Goal: Contribute content: Contribute content

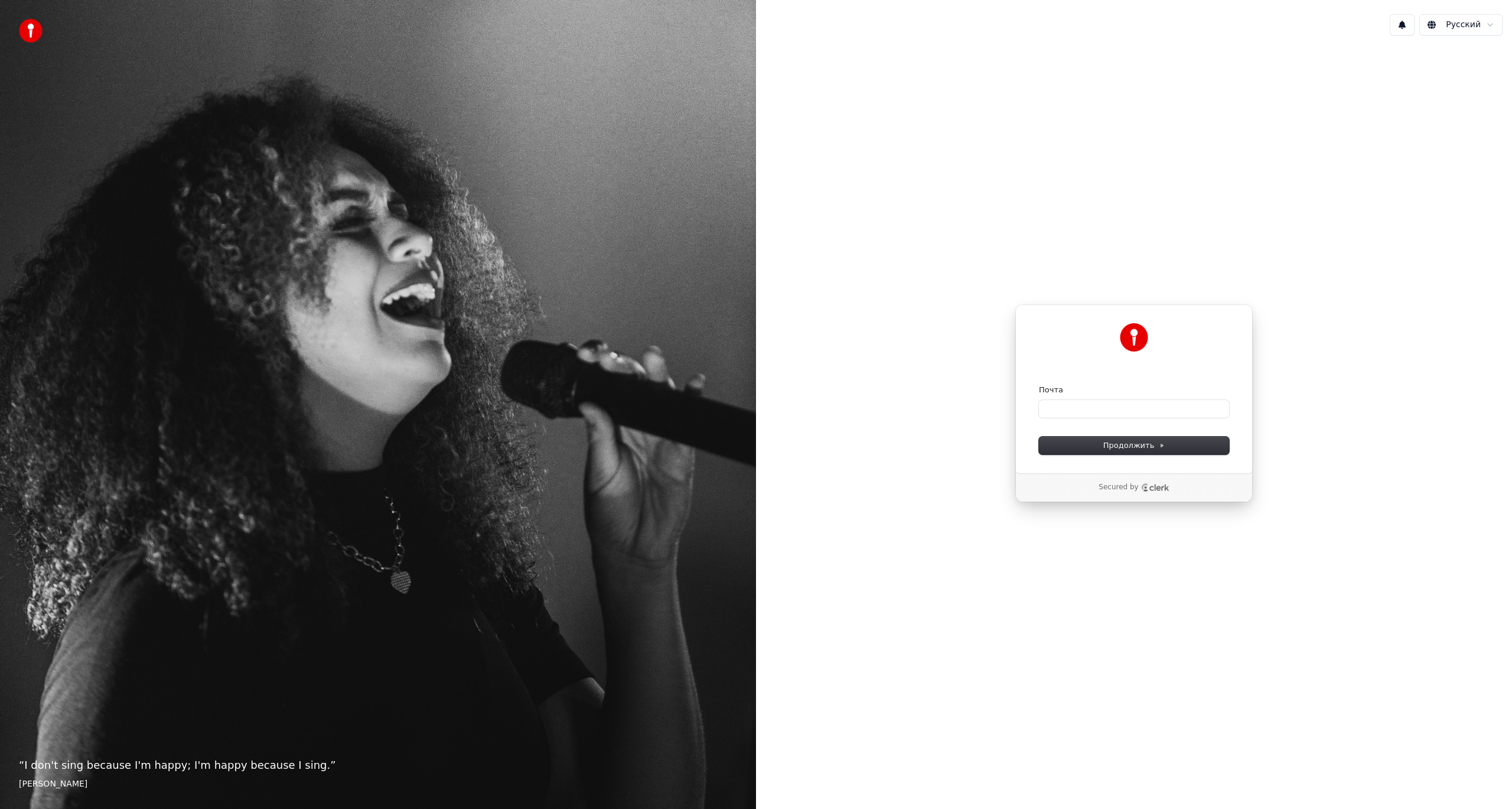
click at [957, 348] on div "Продолжить с помощью Google или Почта Продолжить Secured by" at bounding box center [1134, 403] width 756 height 717
click at [1098, 415] on input "Почта" at bounding box center [1134, 409] width 190 height 18
click at [1039, 384] on button "submit" at bounding box center [1039, 384] width 0 height 0
type input "**********"
click at [1404, 34] on button "1" at bounding box center [1402, 24] width 25 height 21
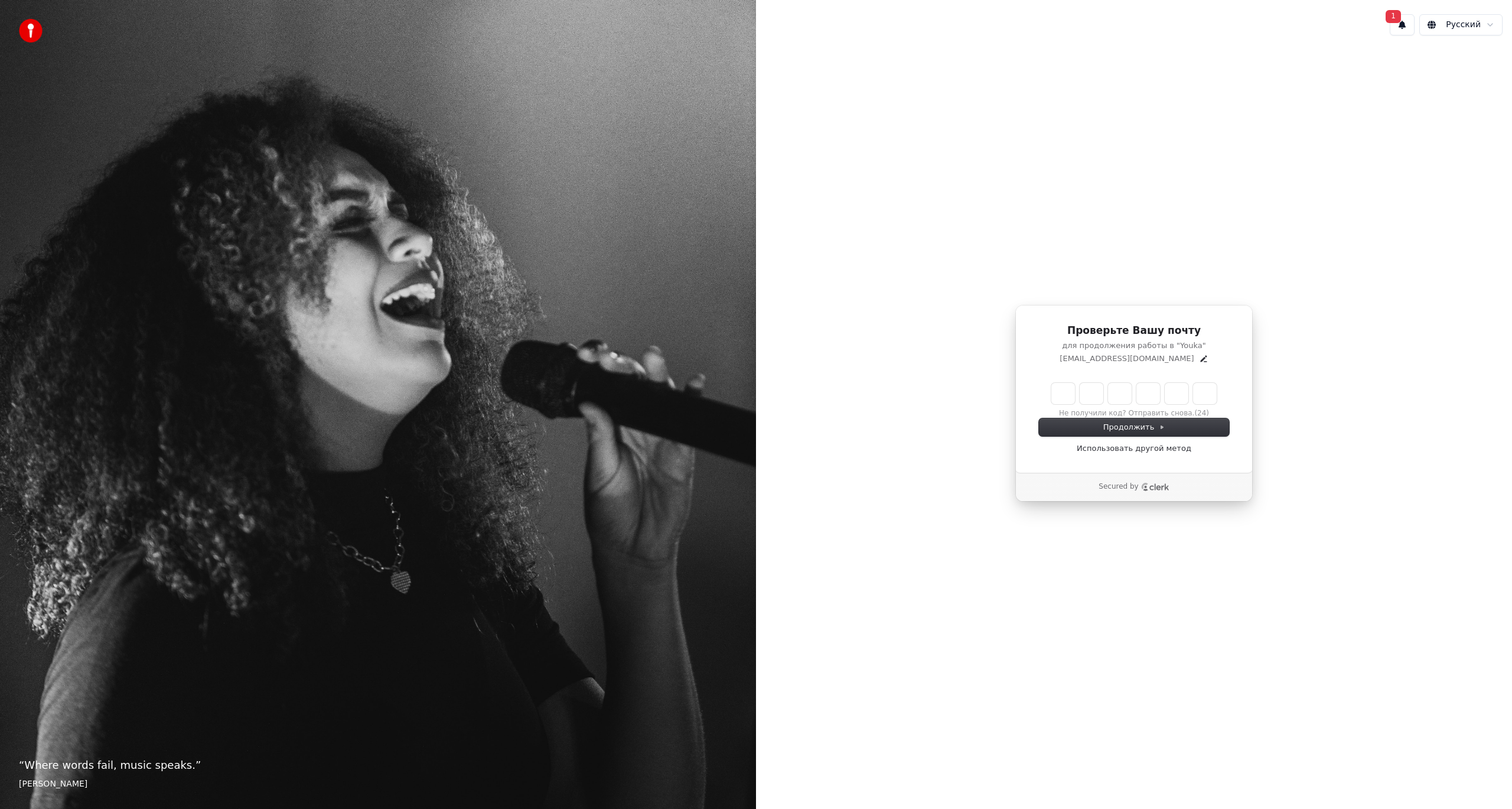
click at [1053, 394] on input "Enter verification code" at bounding box center [1145, 393] width 189 height 21
paste input "******"
type input "******"
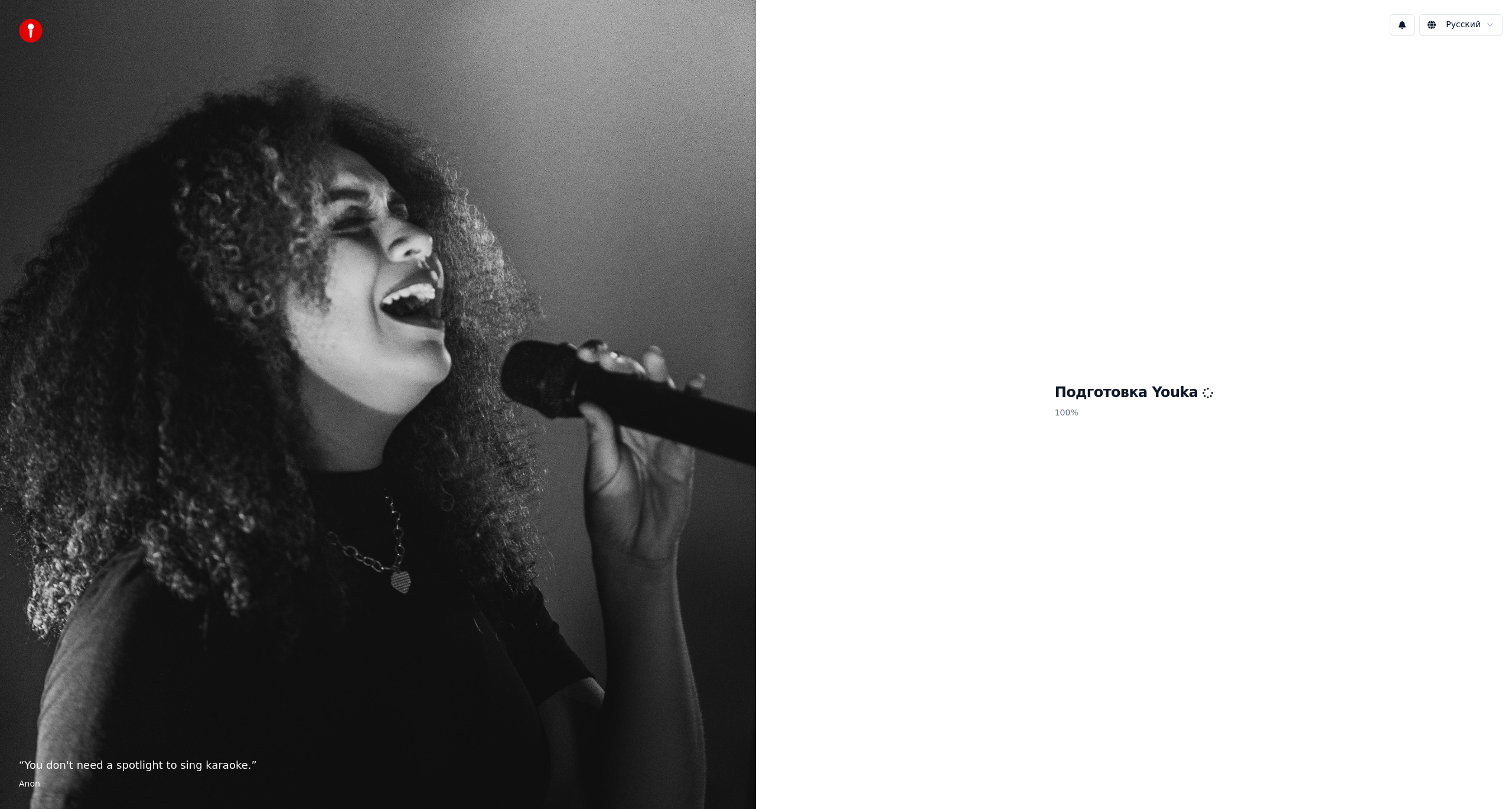
click at [1400, 29] on button at bounding box center [1402, 24] width 25 height 21
click at [1254, 21] on div "Русский" at bounding box center [1134, 25] width 756 height 40
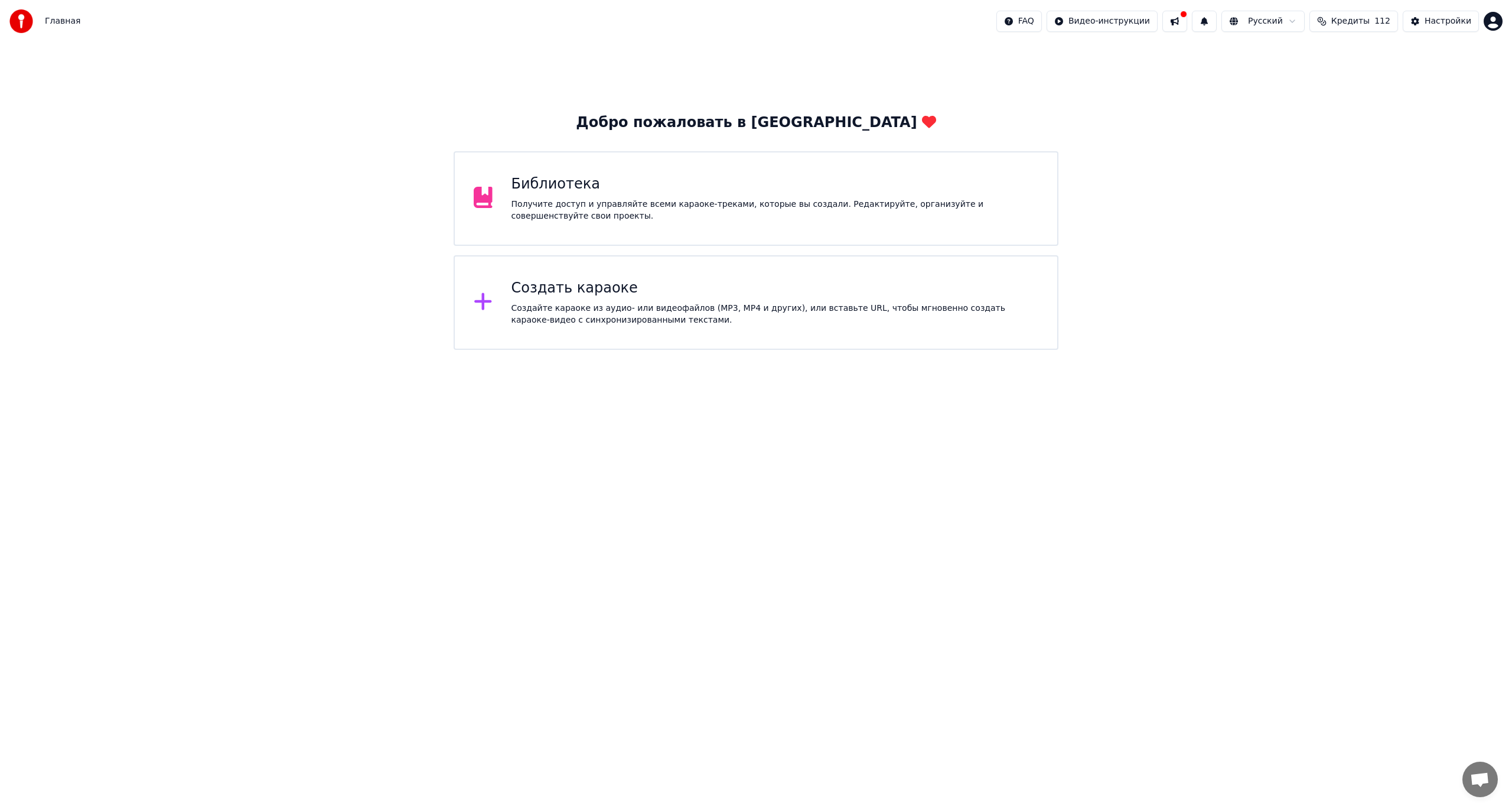
click at [1187, 25] on button at bounding box center [1175, 21] width 25 height 21
click at [1178, 11] on div "FAQ Видео-инструкции Русский Кредиты 112 Настройки" at bounding box center [1249, 21] width 506 height 21
click at [1185, 17] on button at bounding box center [1175, 21] width 25 height 21
click at [1217, 23] on button at bounding box center [1205, 21] width 25 height 21
click at [1010, 77] on div "Добро пожаловать в Youka Библиотека Получите доступ и управляйте всеми караоке-…" at bounding box center [756, 196] width 1512 height 307
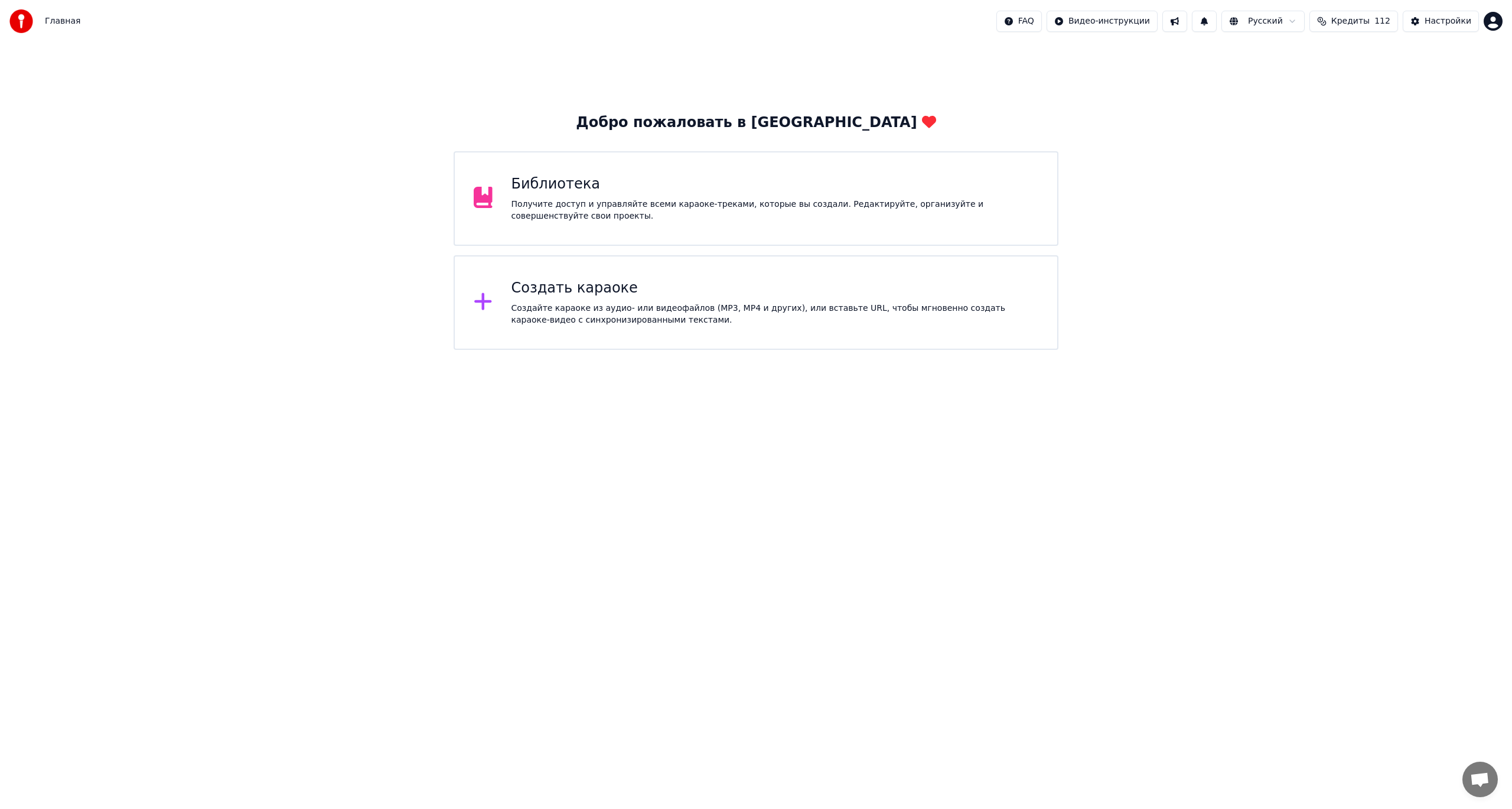
click at [946, 170] on div "Библиотека Получите доступ и управляйте всеми караоке-треками, которые вы созда…" at bounding box center [756, 198] width 605 height 95
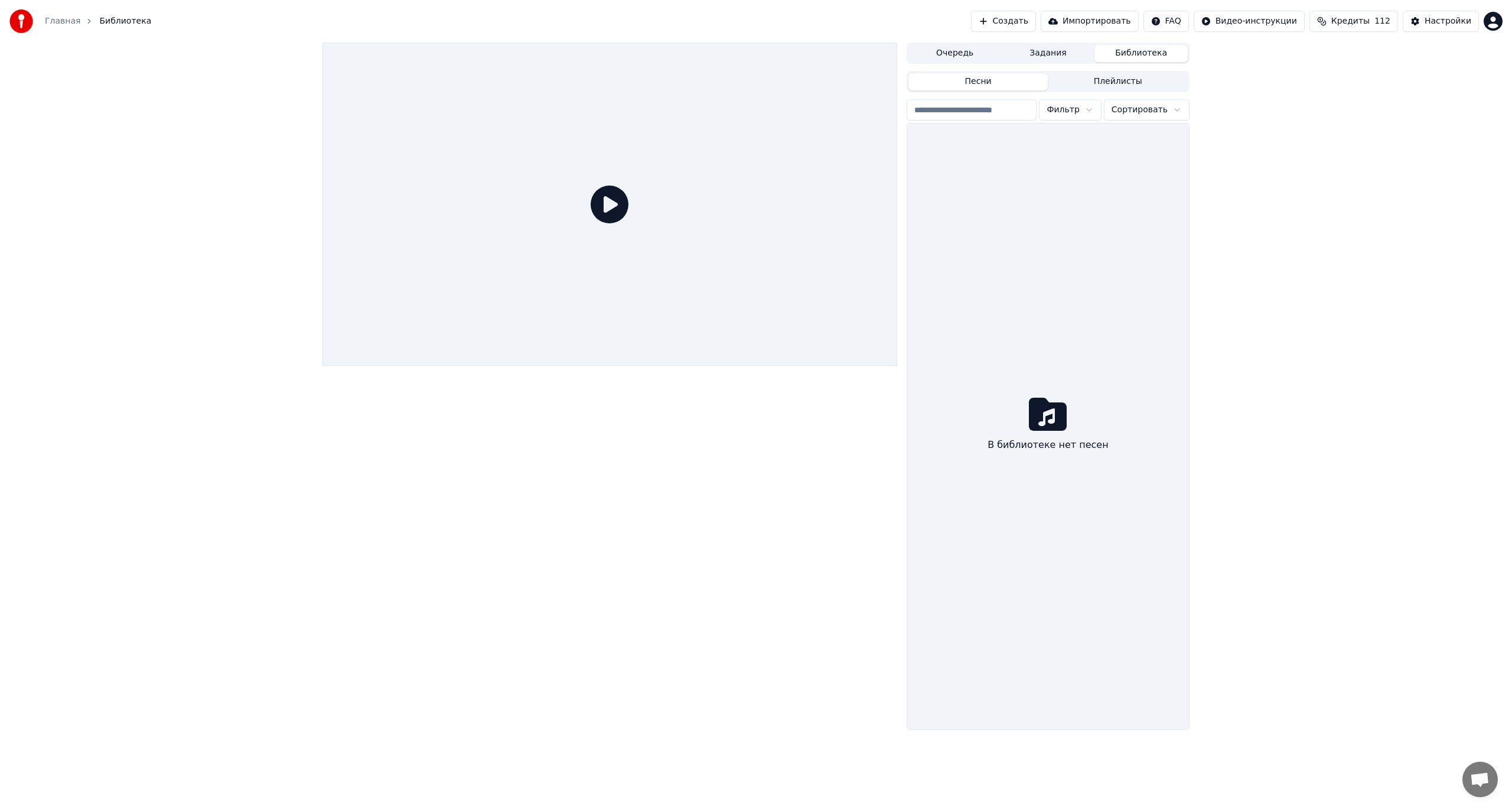
click at [951, 49] on button "Очередь" at bounding box center [955, 53] width 93 height 17
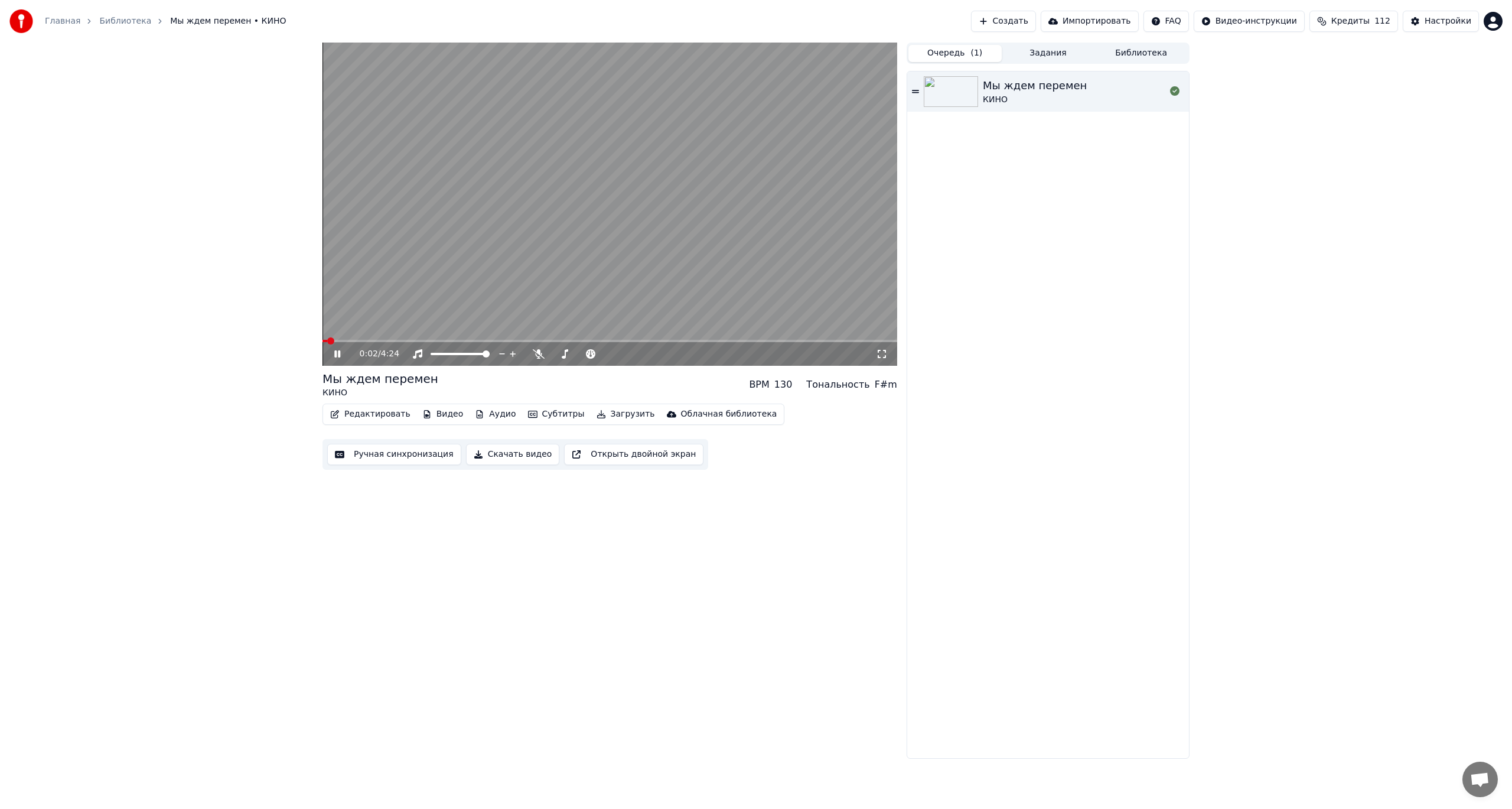
click at [378, 337] on video at bounding box center [609, 204] width 575 height 323
click at [339, 355] on icon at bounding box center [337, 354] width 7 height 8
click at [374, 344] on div "0:04 / 4:24" at bounding box center [609, 354] width 575 height 23
click at [375, 342] on span at bounding box center [609, 341] width 575 height 3
click at [392, 340] on span at bounding box center [609, 341] width 575 height 3
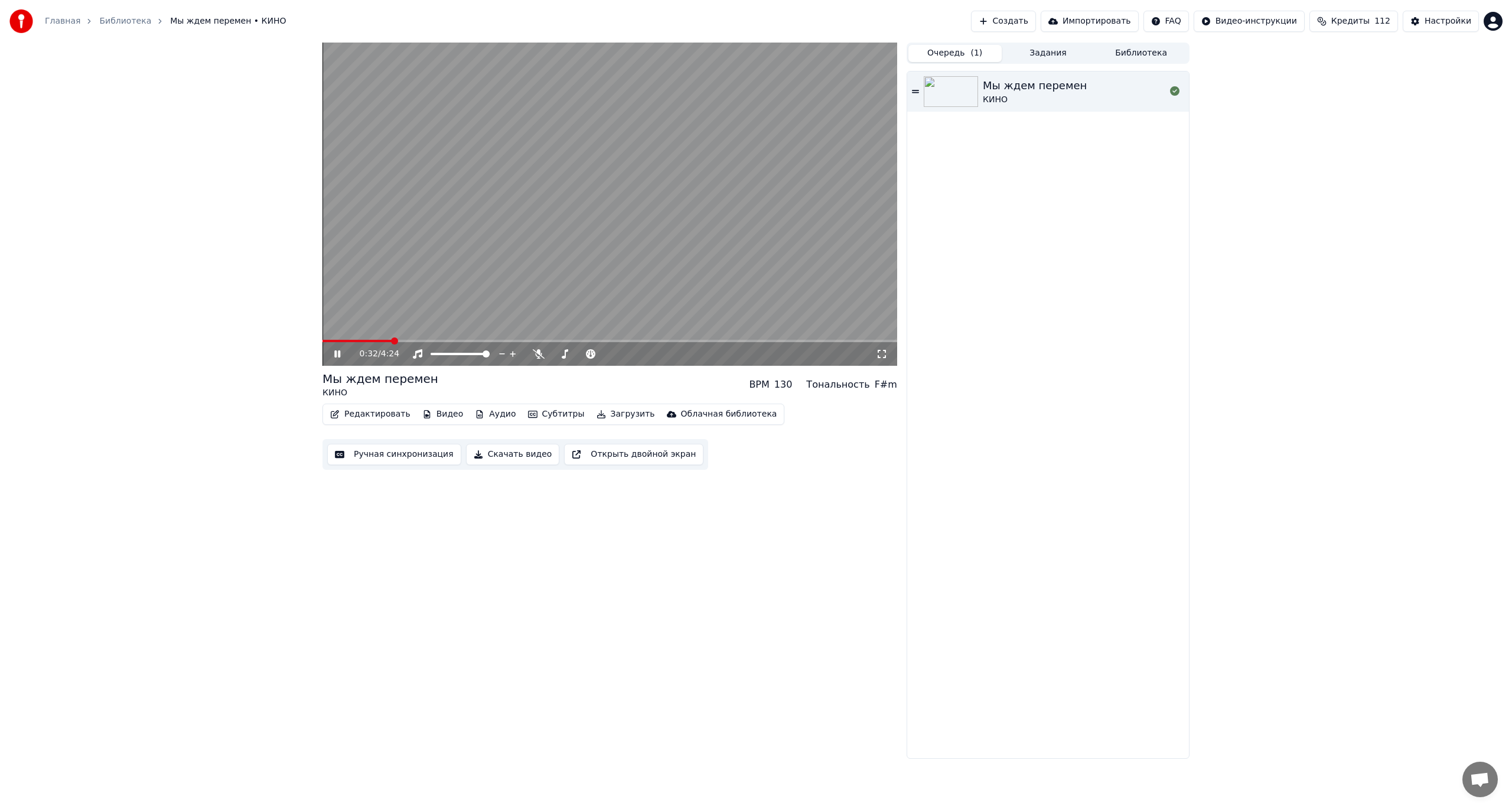
click at [408, 340] on span at bounding box center [609, 341] width 575 height 3
click at [396, 340] on span at bounding box center [359, 341] width 74 height 3
click at [385, 340] on span at bounding box center [365, 341] width 86 height 3
click at [322, 340] on span at bounding box center [322, 341] width 0 height 3
click at [378, 340] on span at bounding box center [609, 341] width 575 height 3
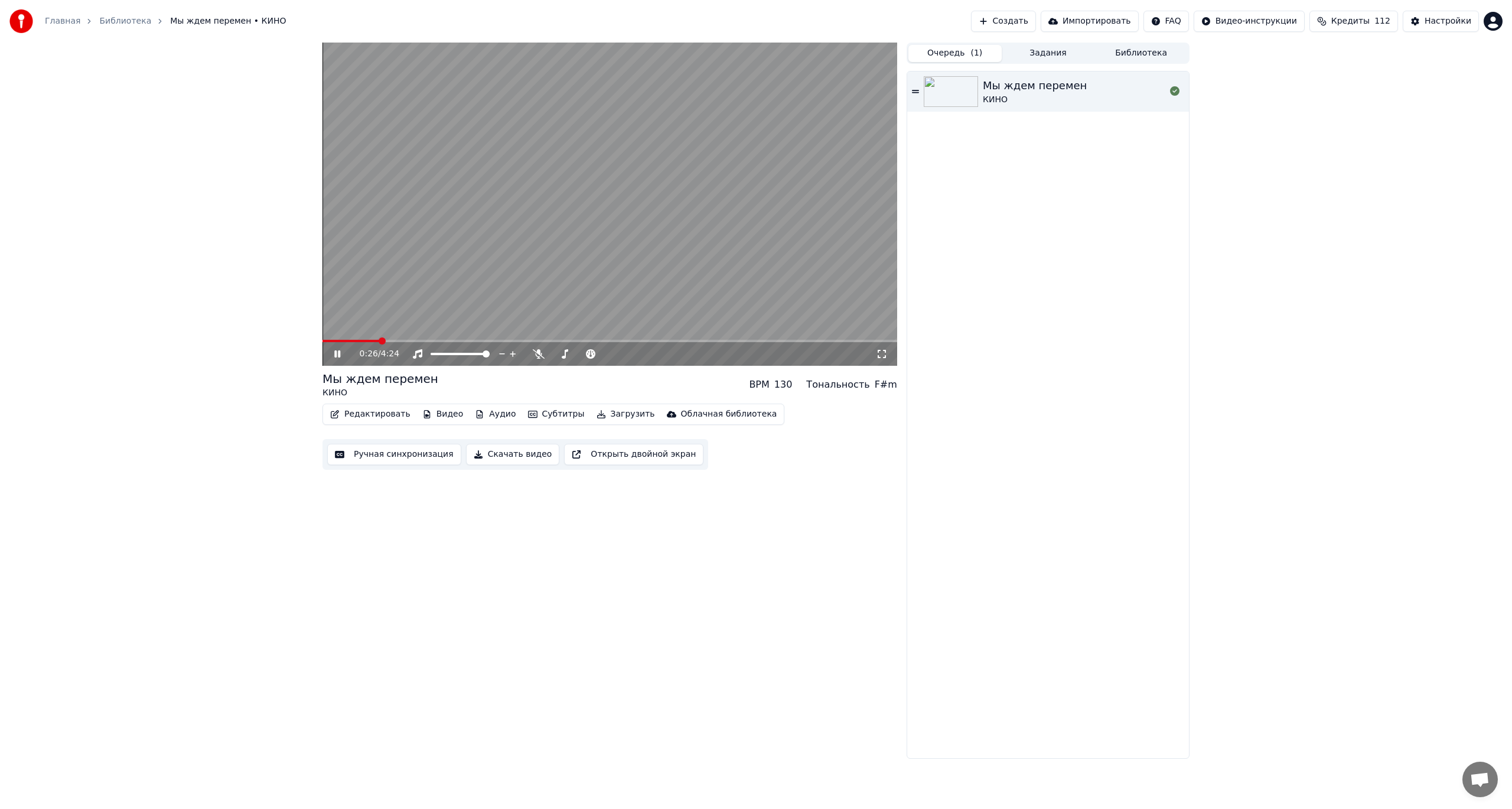
click at [392, 339] on video at bounding box center [609, 204] width 575 height 323
click at [333, 350] on icon at bounding box center [346, 353] width 28 height 9
click at [575, 354] on span at bounding box center [581, 353] width 59 height 3
click at [390, 342] on span at bounding box center [356, 341] width 67 height 3
click at [504, 373] on div "Мы ждем перемен КИНО BPM 130 Тональность F#m" at bounding box center [609, 384] width 575 height 29
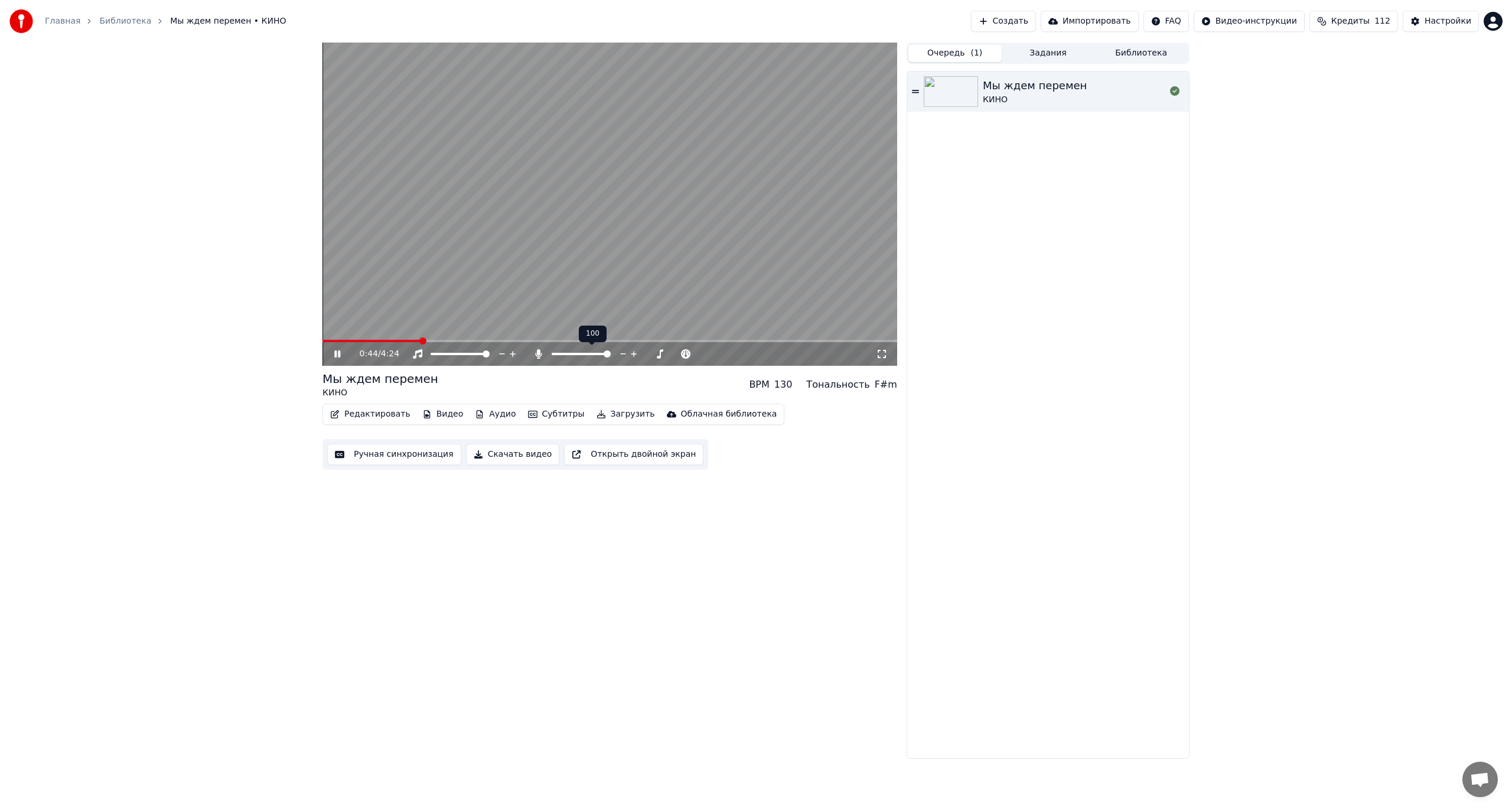
click at [611, 355] on span at bounding box center [581, 353] width 59 height 3
click at [611, 356] on span at bounding box center [607, 353] width 7 height 7
click at [65, 24] on link "Главная" at bounding box center [62, 21] width 35 height 12
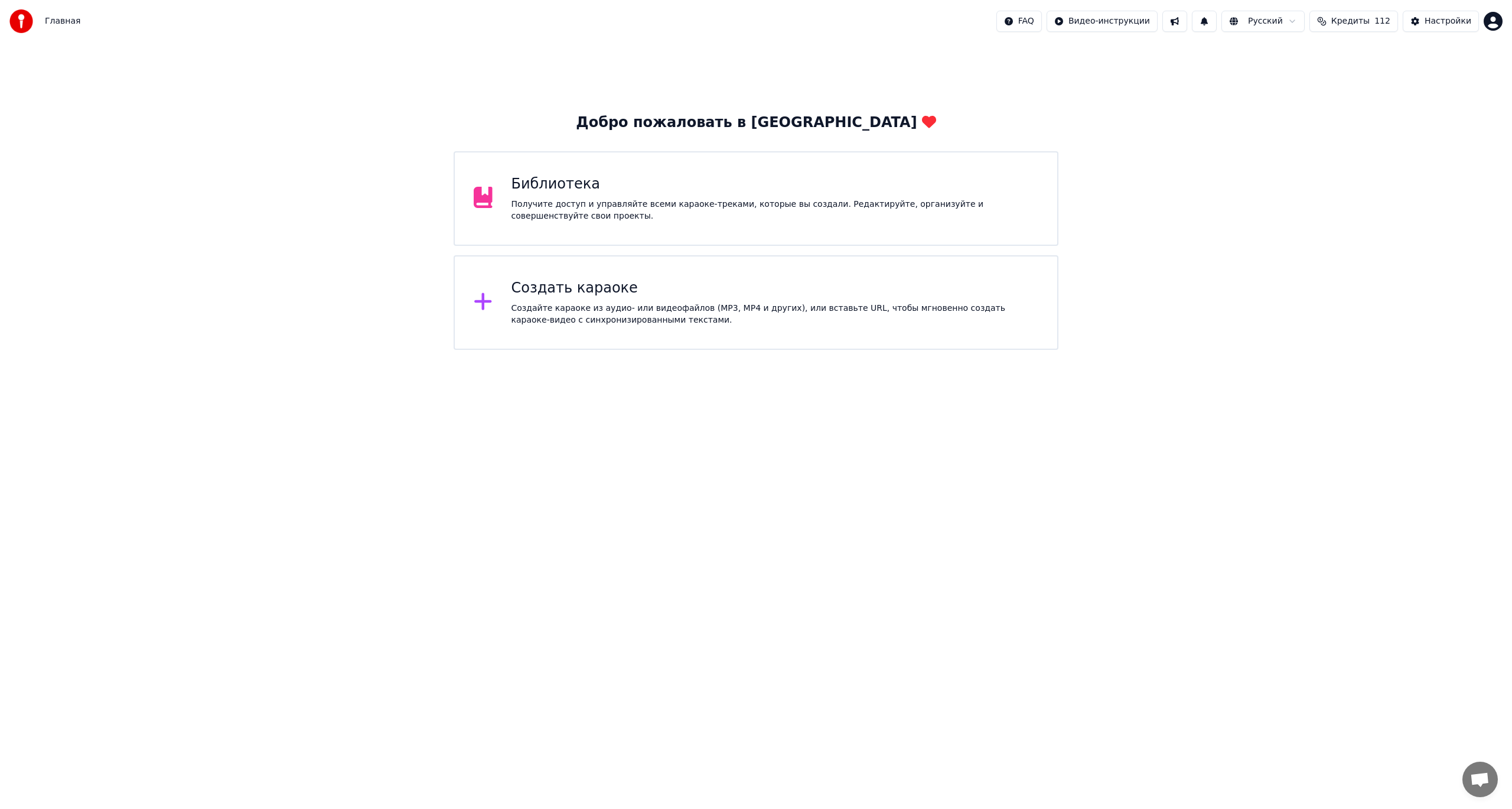
click at [619, 294] on div "Создать караоке" at bounding box center [775, 288] width 528 height 19
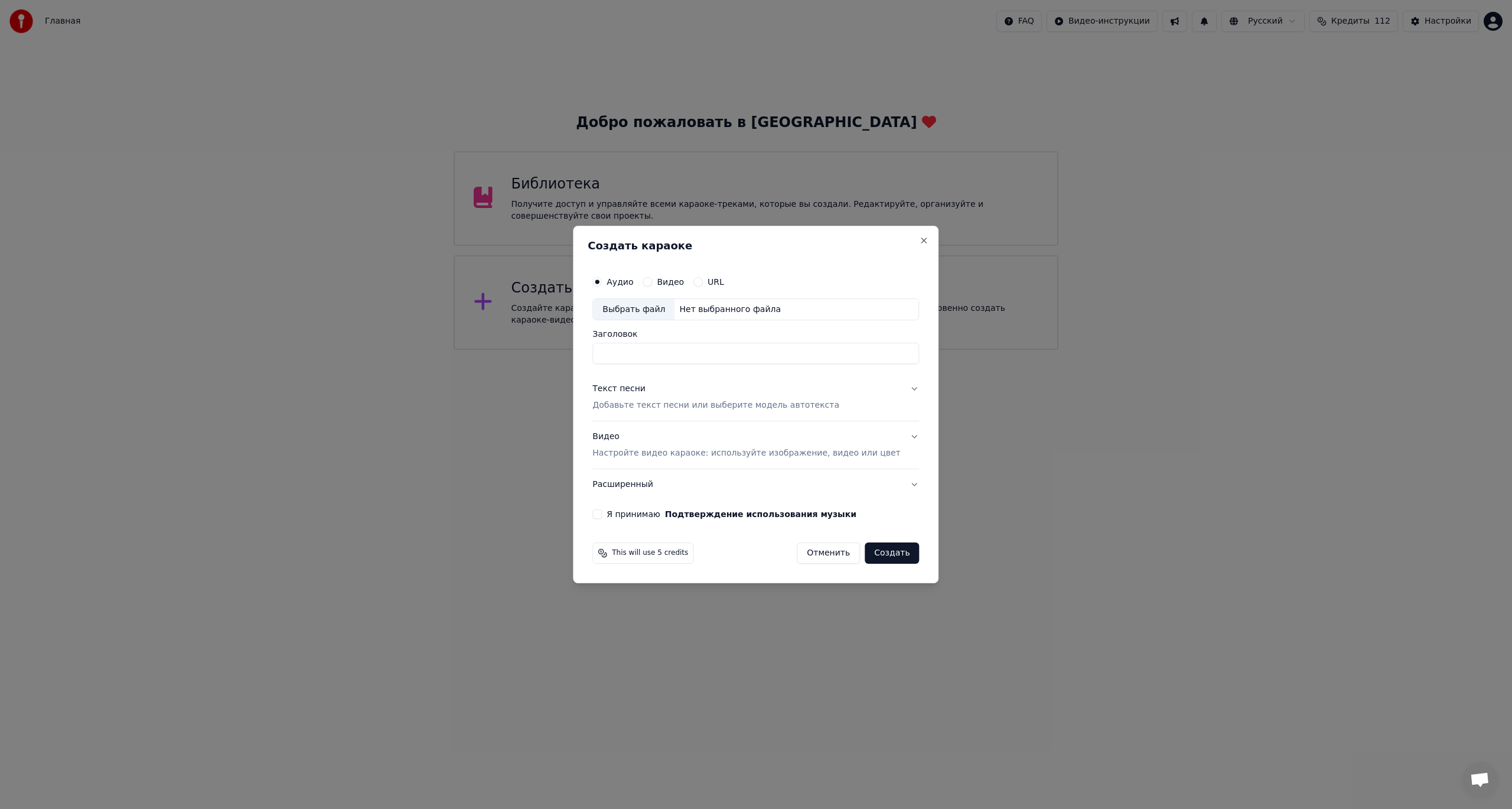
click at [693, 306] on div "Нет выбранного файла" at bounding box center [730, 310] width 111 height 12
type input "**********"
click at [680, 394] on div "Текст песни Добавьте текст песни или выберите модель автотекста" at bounding box center [716, 398] width 247 height 29
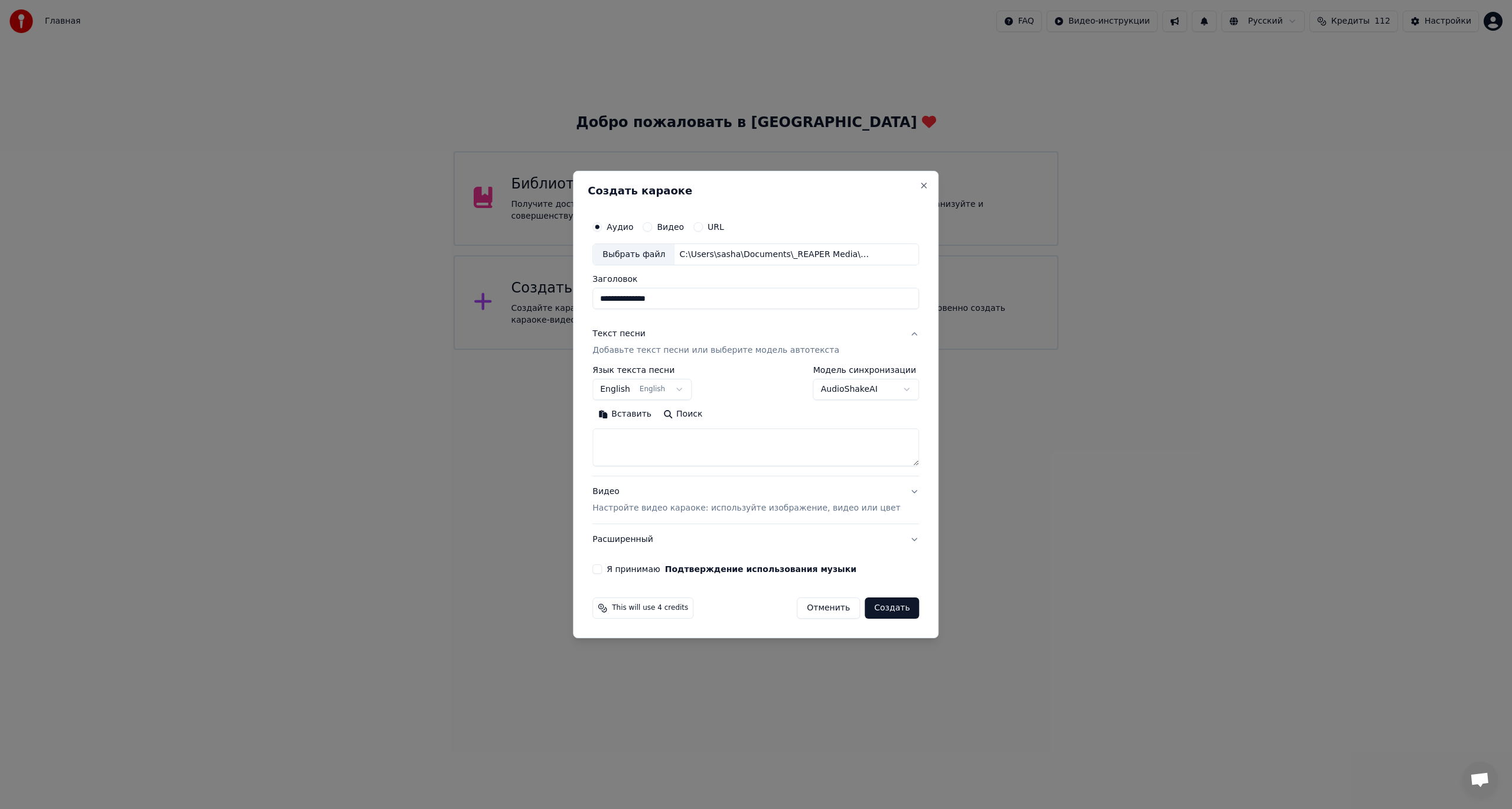
click at [675, 376] on div "**********" at bounding box center [642, 383] width 99 height 34
click at [676, 382] on button "English English" at bounding box center [642, 389] width 99 height 21
select select "**"
click at [654, 454] on textarea at bounding box center [755, 447] width 326 height 38
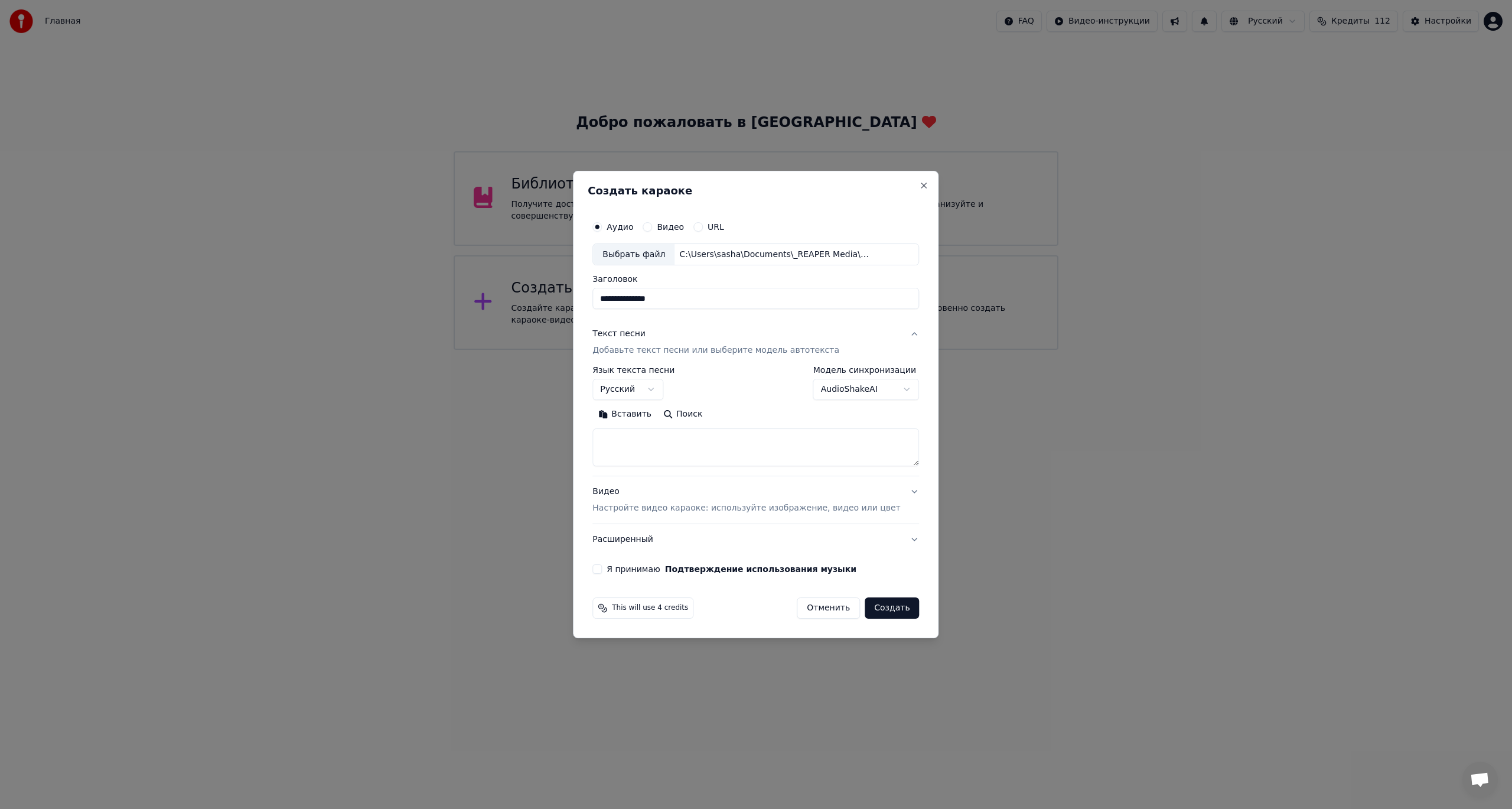
paste textarea "**********"
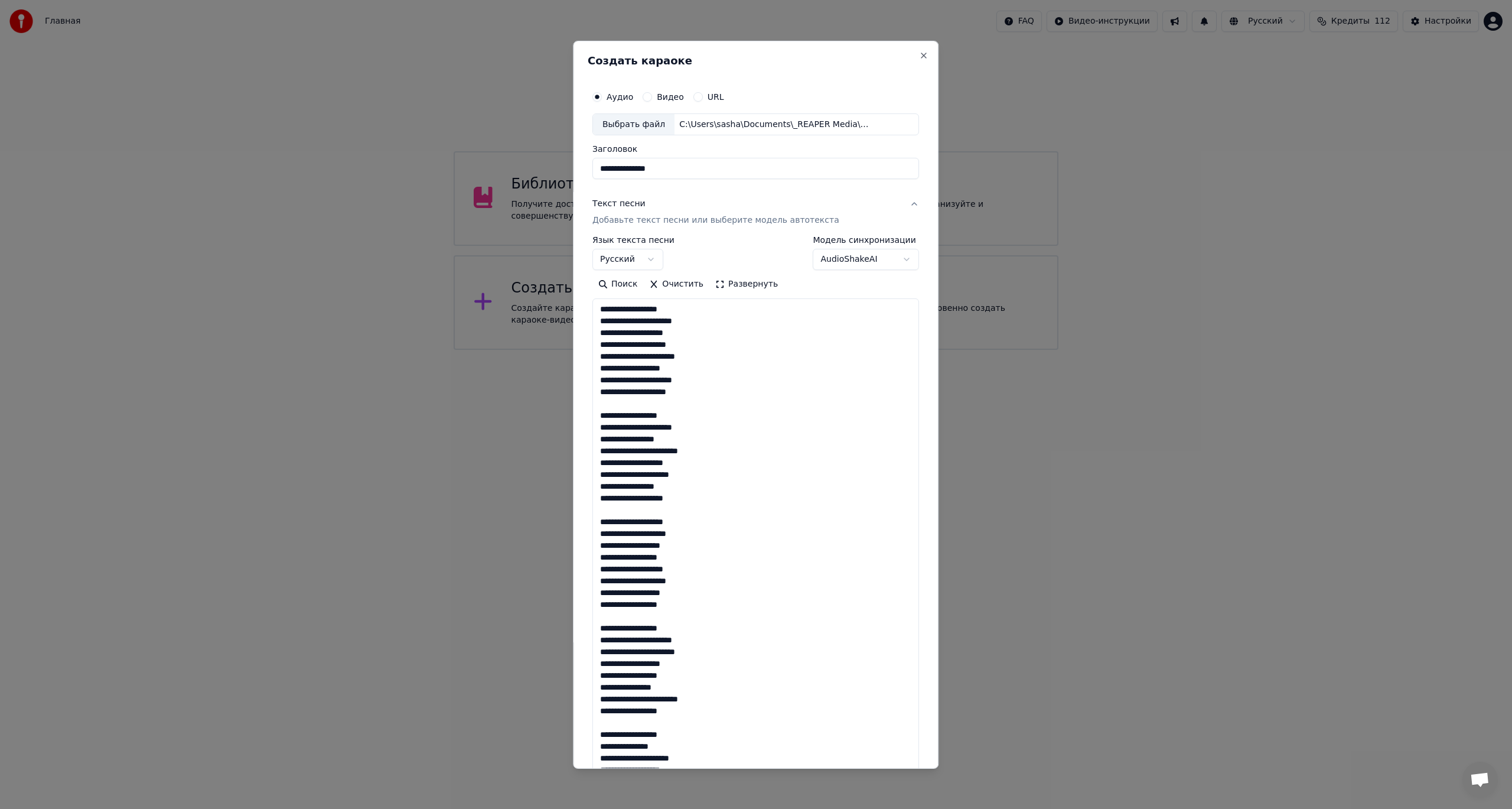
scroll to position [593, 0]
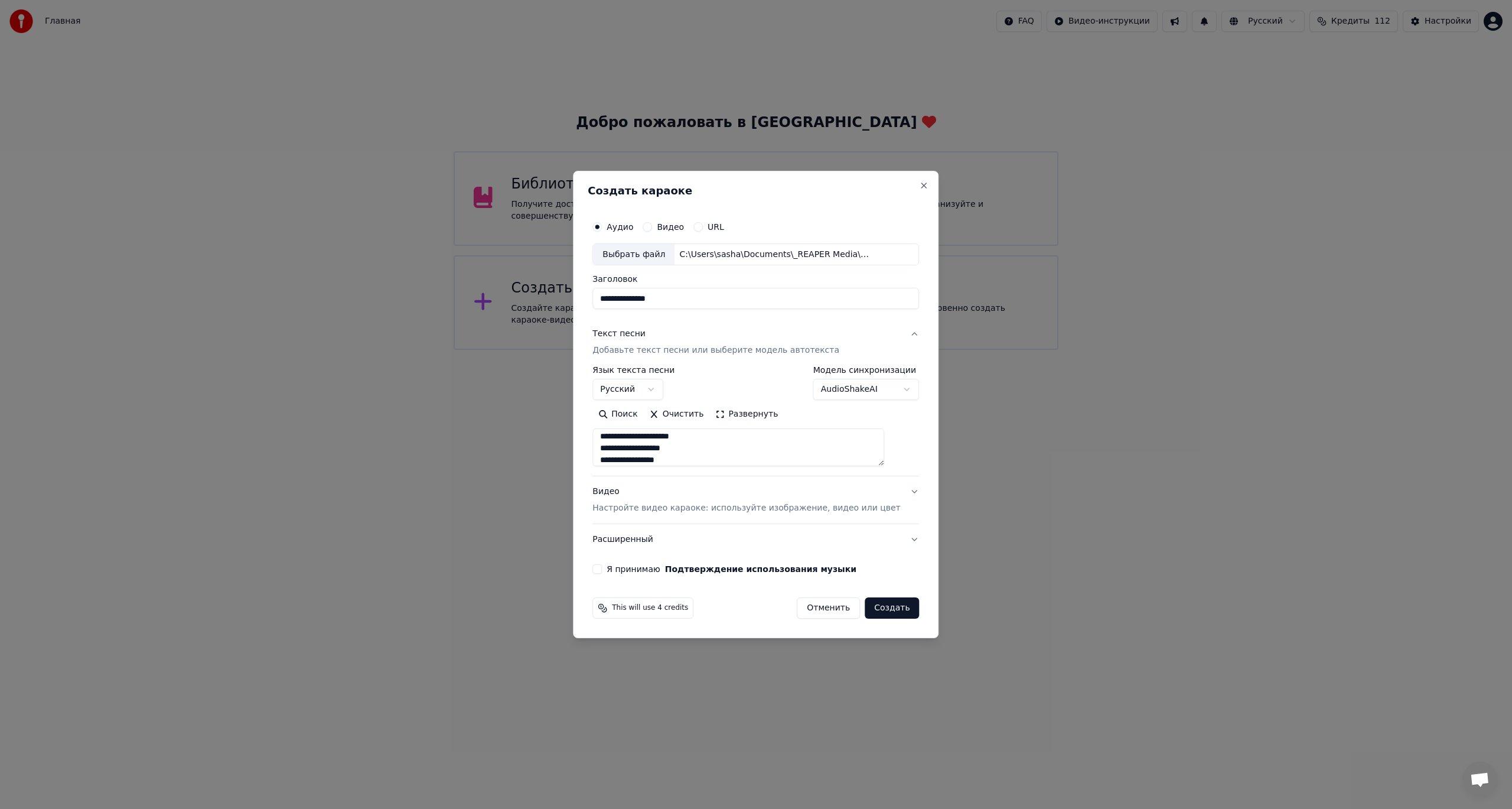
type textarea "**********"
click at [704, 509] on p "Настройте видео караоке: используйте изображение, видео или цвет" at bounding box center [746, 508] width 308 height 12
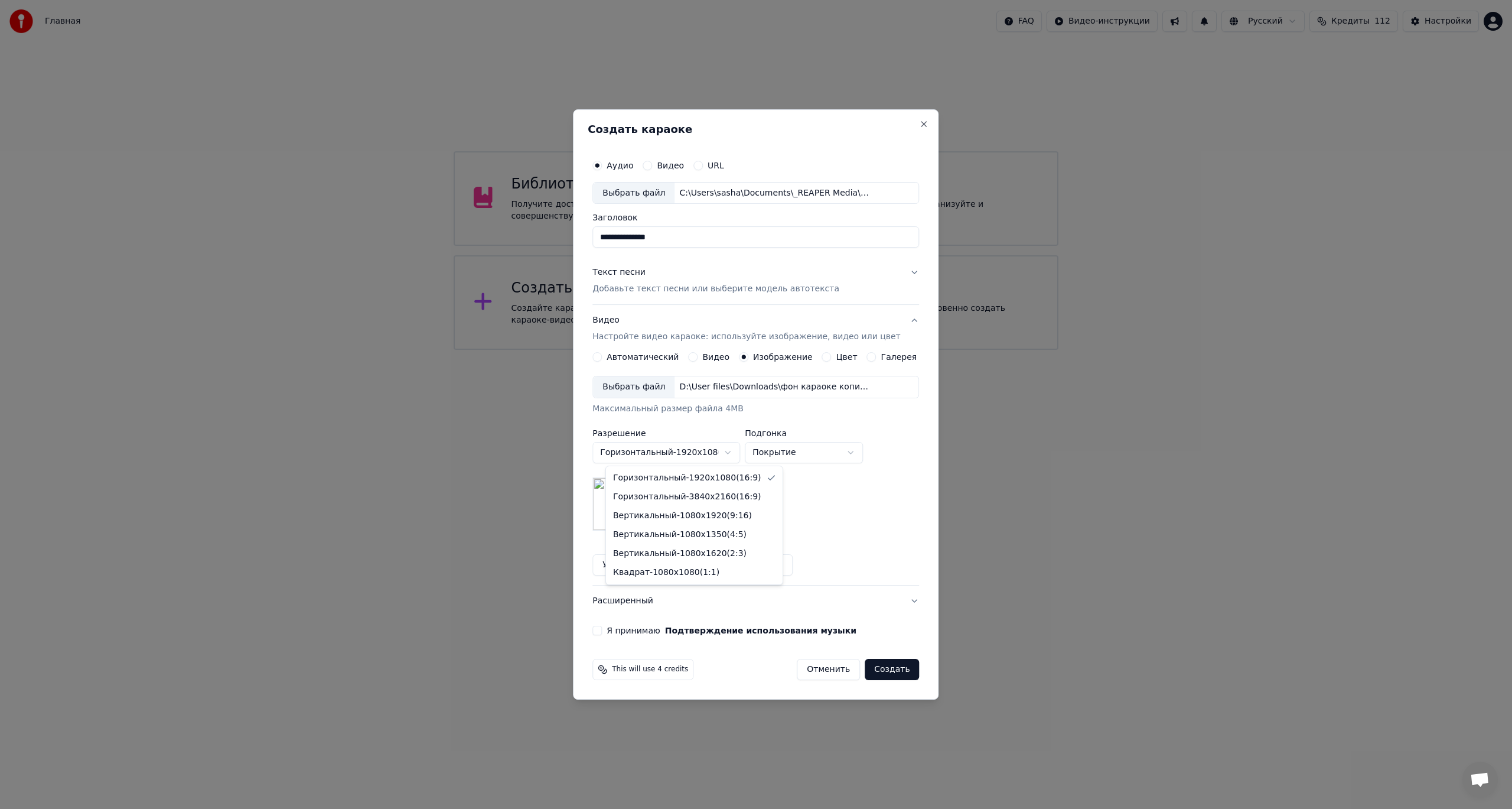
click at [688, 350] on body "**********" at bounding box center [756, 175] width 1512 height 350
click at [694, 350] on body "**********" at bounding box center [756, 175] width 1512 height 350
click at [664, 400] on div "Выбрать файл D:\User files\Downloads\фон караоке копия222 копия333 (1).jpg Макс…" at bounding box center [755, 395] width 326 height 39
click at [662, 388] on div "Выбрать файл" at bounding box center [633, 386] width 81 height 21
click at [800, 350] on body "**********" at bounding box center [756, 175] width 1512 height 350
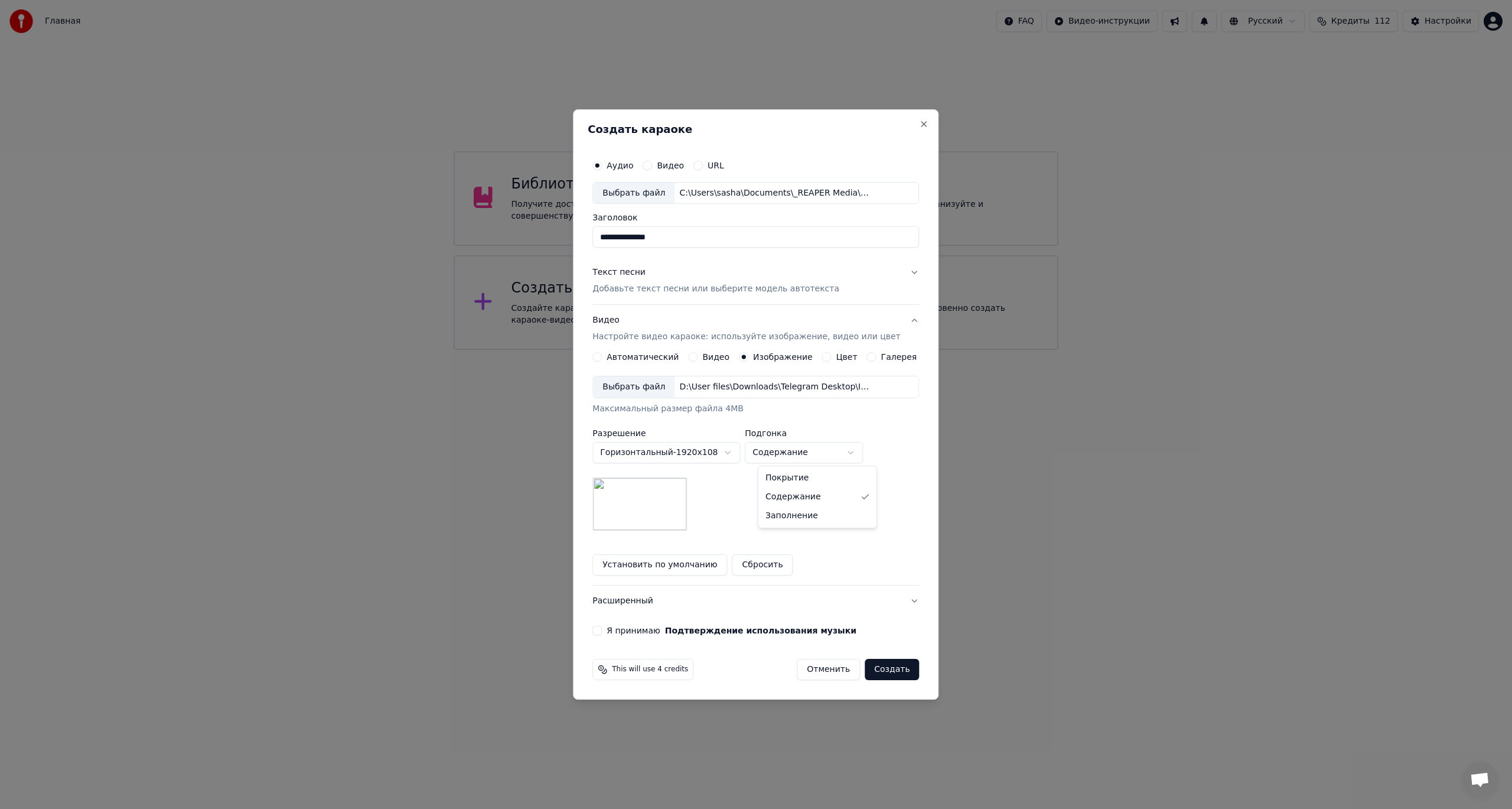
click at [801, 350] on body "**********" at bounding box center [756, 175] width 1512 height 350
click at [800, 350] on body "**********" at bounding box center [756, 175] width 1512 height 350
click at [795, 350] on body "**********" at bounding box center [756, 175] width 1512 height 350
click at [800, 350] on body "**********" at bounding box center [756, 175] width 1512 height 350
click at [799, 350] on body "**********" at bounding box center [756, 175] width 1512 height 350
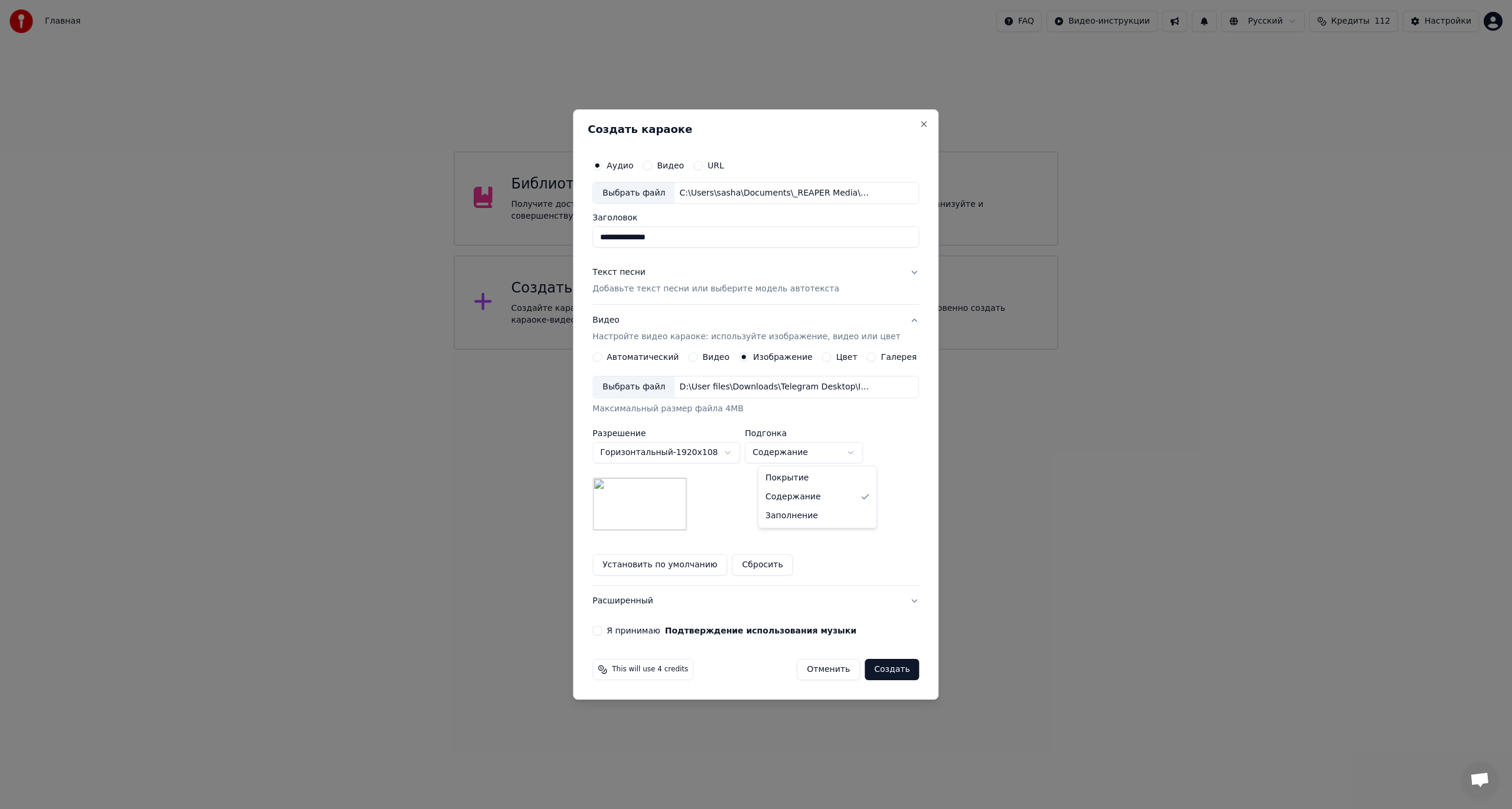
select select "*****"
click at [735, 350] on body "**********" at bounding box center [756, 175] width 1512 height 350
click at [732, 350] on body "**********" at bounding box center [756, 175] width 1512 height 350
click at [729, 350] on body "**********" at bounding box center [756, 175] width 1512 height 350
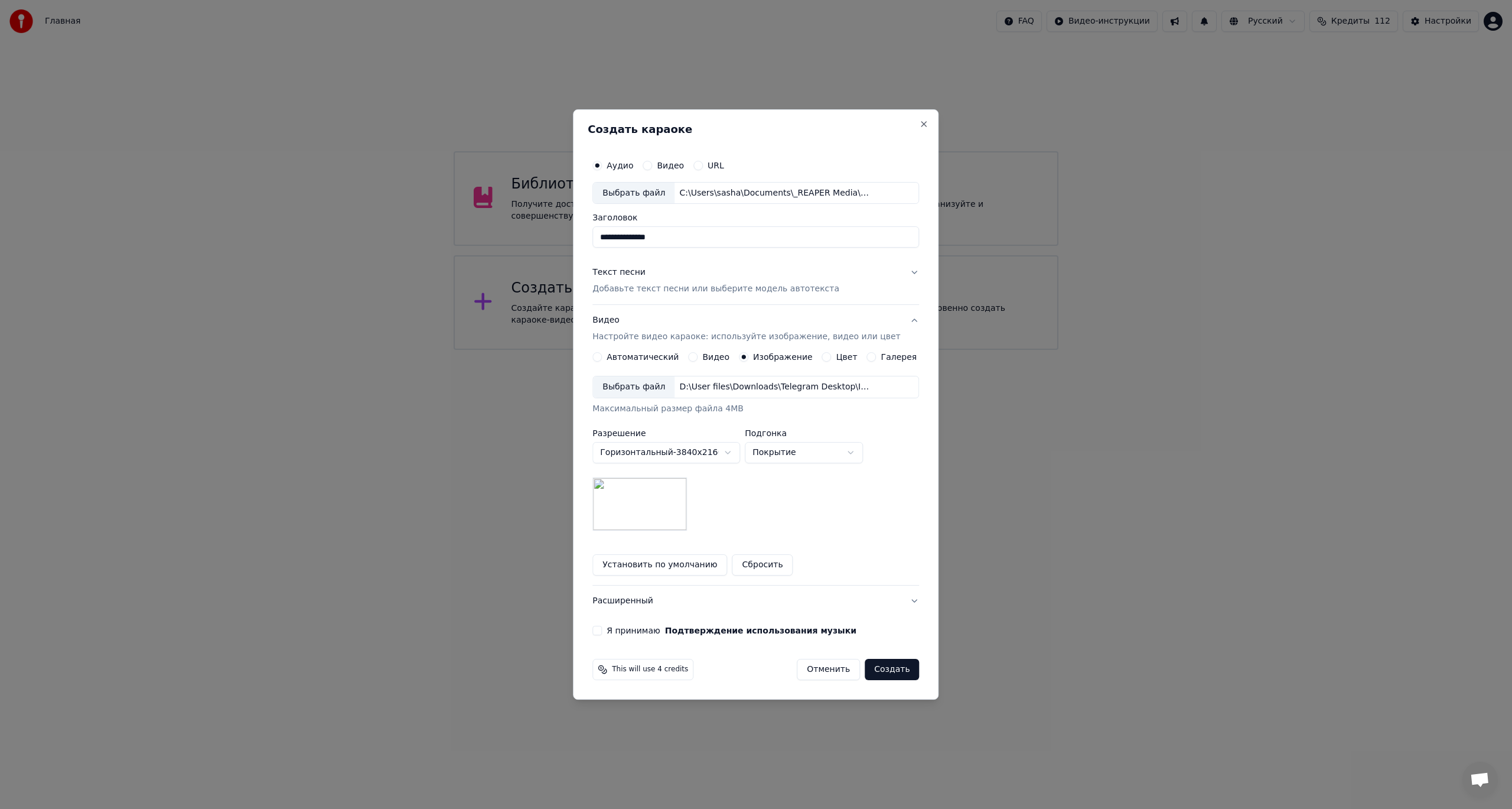
click at [730, 350] on body "**********" at bounding box center [756, 175] width 1512 height 350
select select "*********"
click at [709, 566] on button "Установить по умолчанию" at bounding box center [660, 564] width 134 height 21
click at [759, 554] on button "Сбросить" at bounding box center [763, 564] width 61 height 21
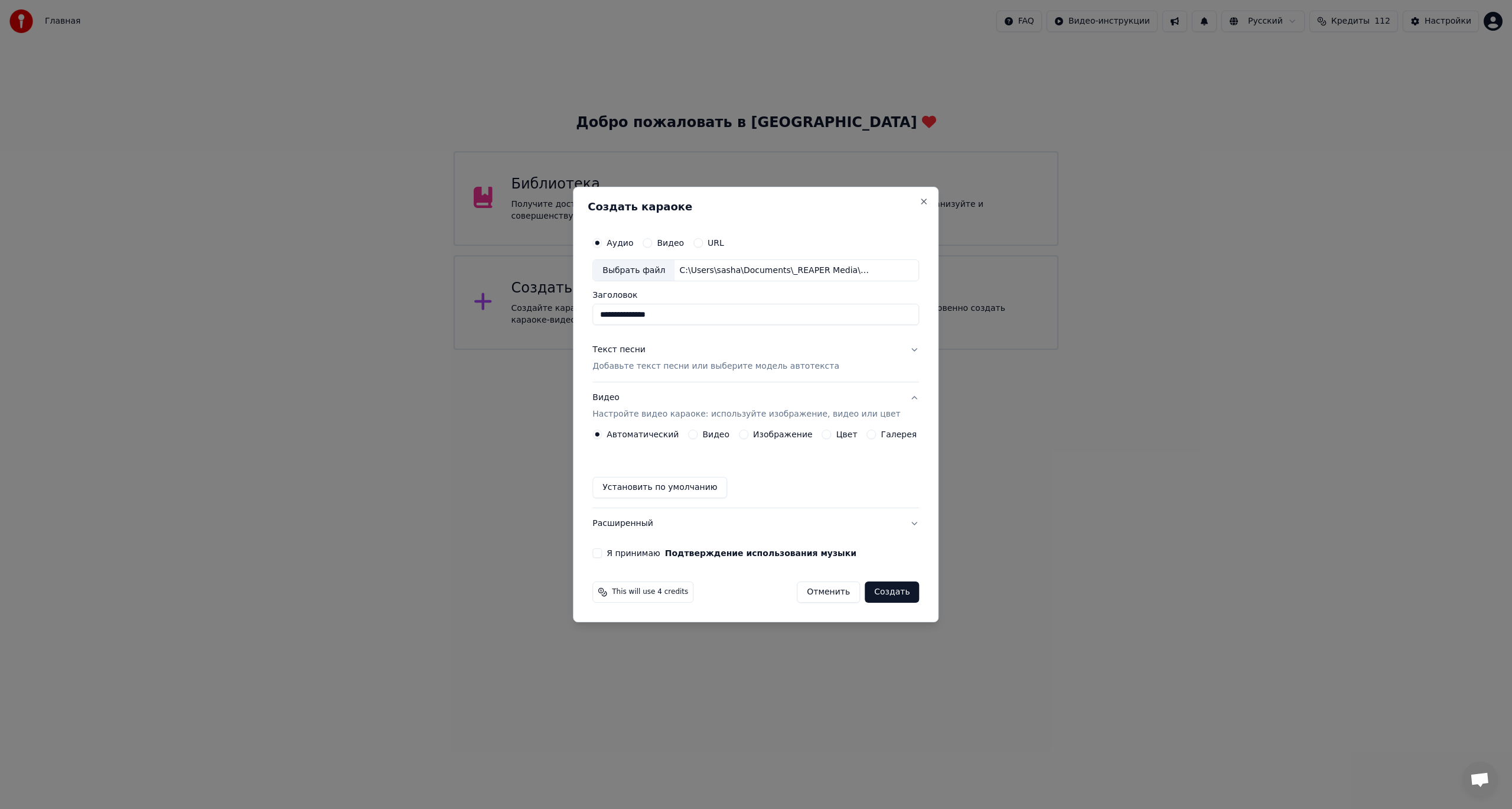
click at [638, 462] on div "Автоматический Видео Изображение Цвет Галерея Установить по умолчанию" at bounding box center [755, 464] width 326 height 69
click at [701, 496] on button "Установить по умолчанию" at bounding box center [660, 487] width 134 height 21
click at [704, 431] on div "Видео" at bounding box center [708, 434] width 41 height 9
click at [697, 434] on button "Видео" at bounding box center [692, 434] width 9 height 9
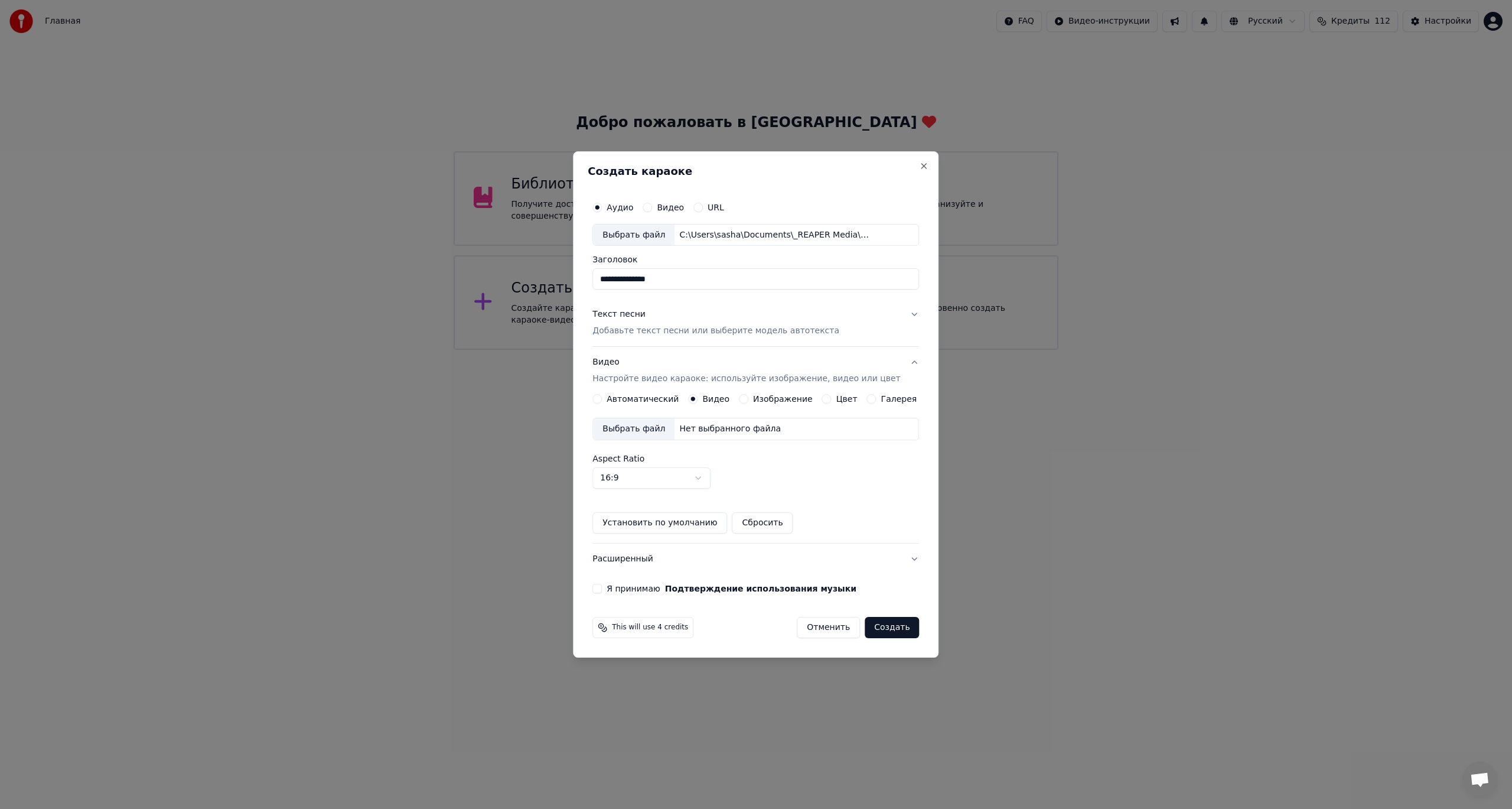
click at [758, 402] on label "Изображение" at bounding box center [783, 399] width 60 height 8
click at [748, 402] on button "Изображение" at bounding box center [743, 399] width 9 height 9
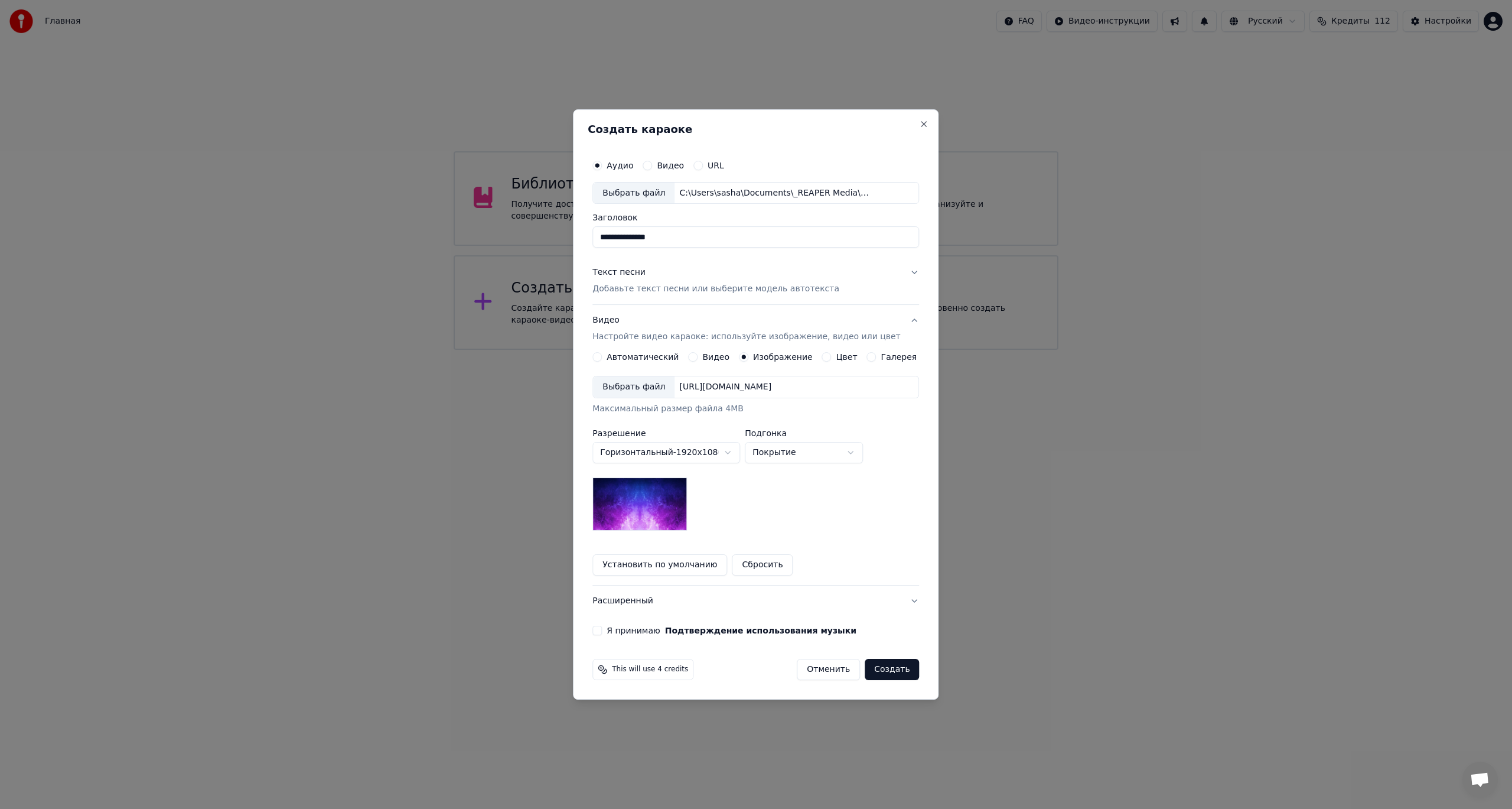
click at [635, 388] on div "Выбрать файл" at bounding box center [633, 386] width 81 height 21
click at [747, 603] on button "Расширенный" at bounding box center [755, 601] width 326 height 31
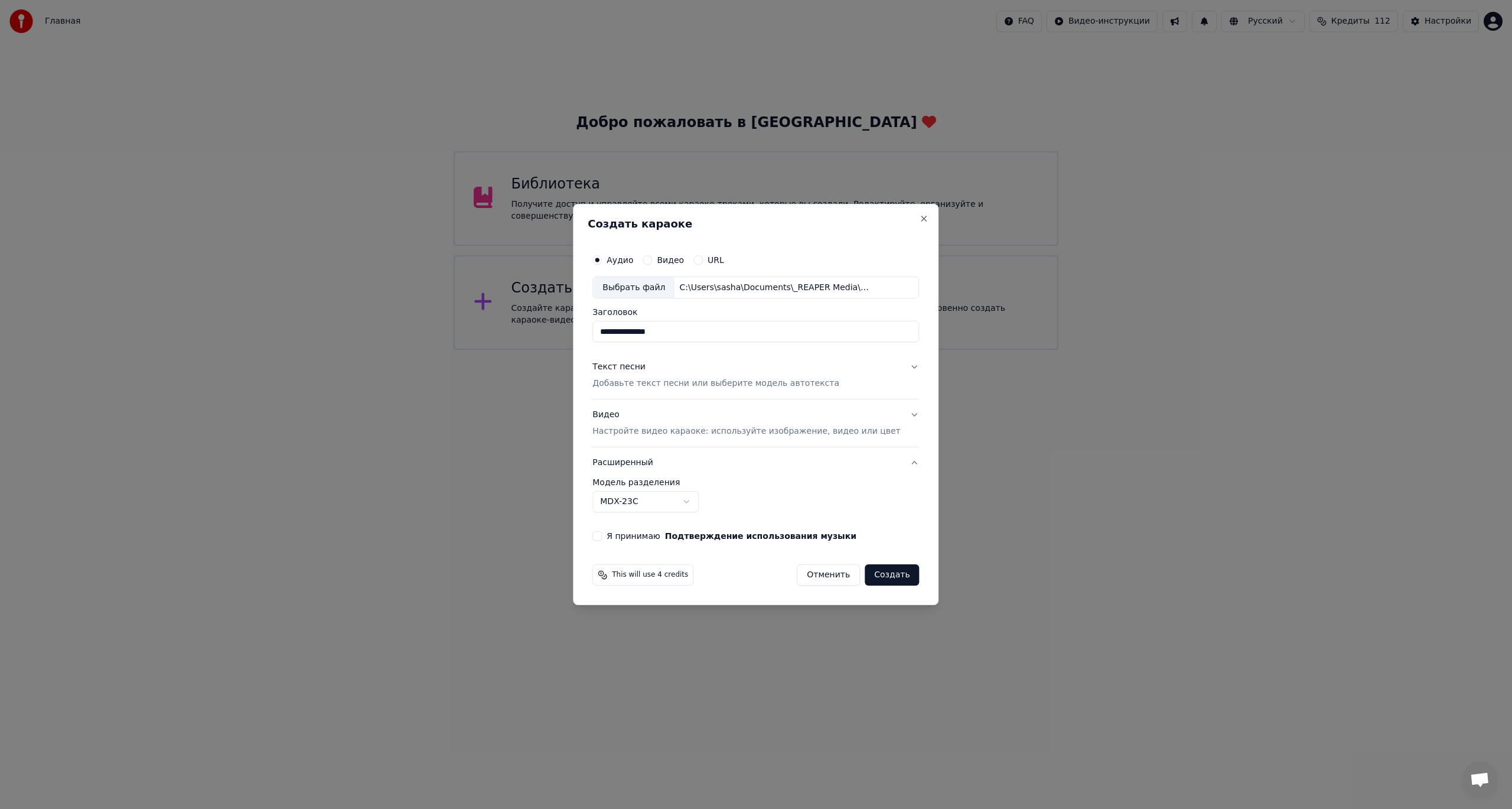
click at [626, 537] on label "Я принимаю Подтверждение использования музыки" at bounding box center [732, 536] width 250 height 8
click at [602, 537] on button "Я принимаю Подтверждение использования музыки" at bounding box center [597, 535] width 9 height 9
click at [723, 388] on p "Добавьте текст песни или выберите модель автотекста" at bounding box center [716, 384] width 247 height 12
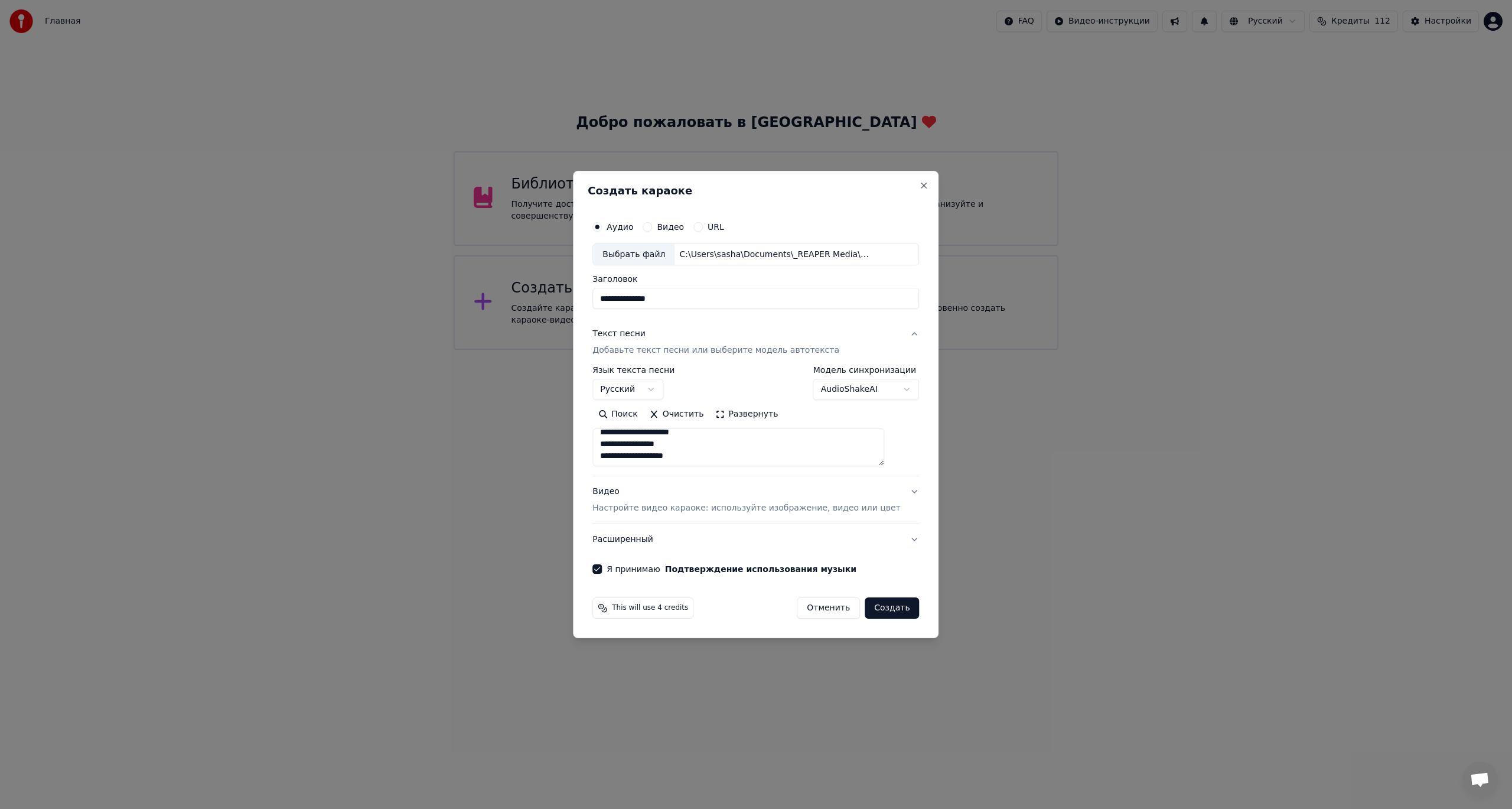
scroll to position [177, 0]
click at [878, 615] on button "Создать" at bounding box center [892, 608] width 55 height 21
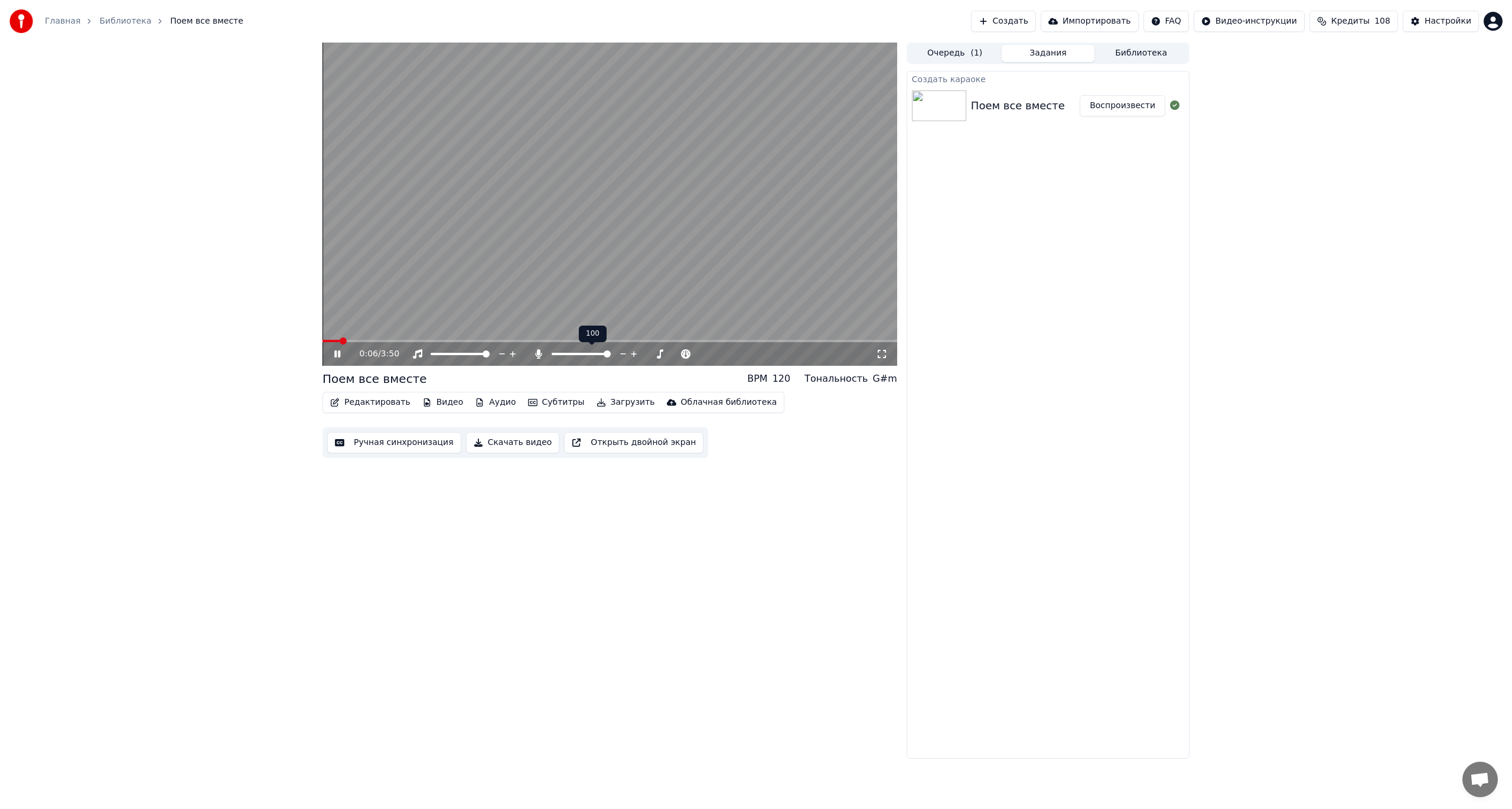
click at [611, 356] on span at bounding box center [607, 353] width 7 height 7
click at [373, 402] on button "Редактировать" at bounding box center [370, 403] width 90 height 17
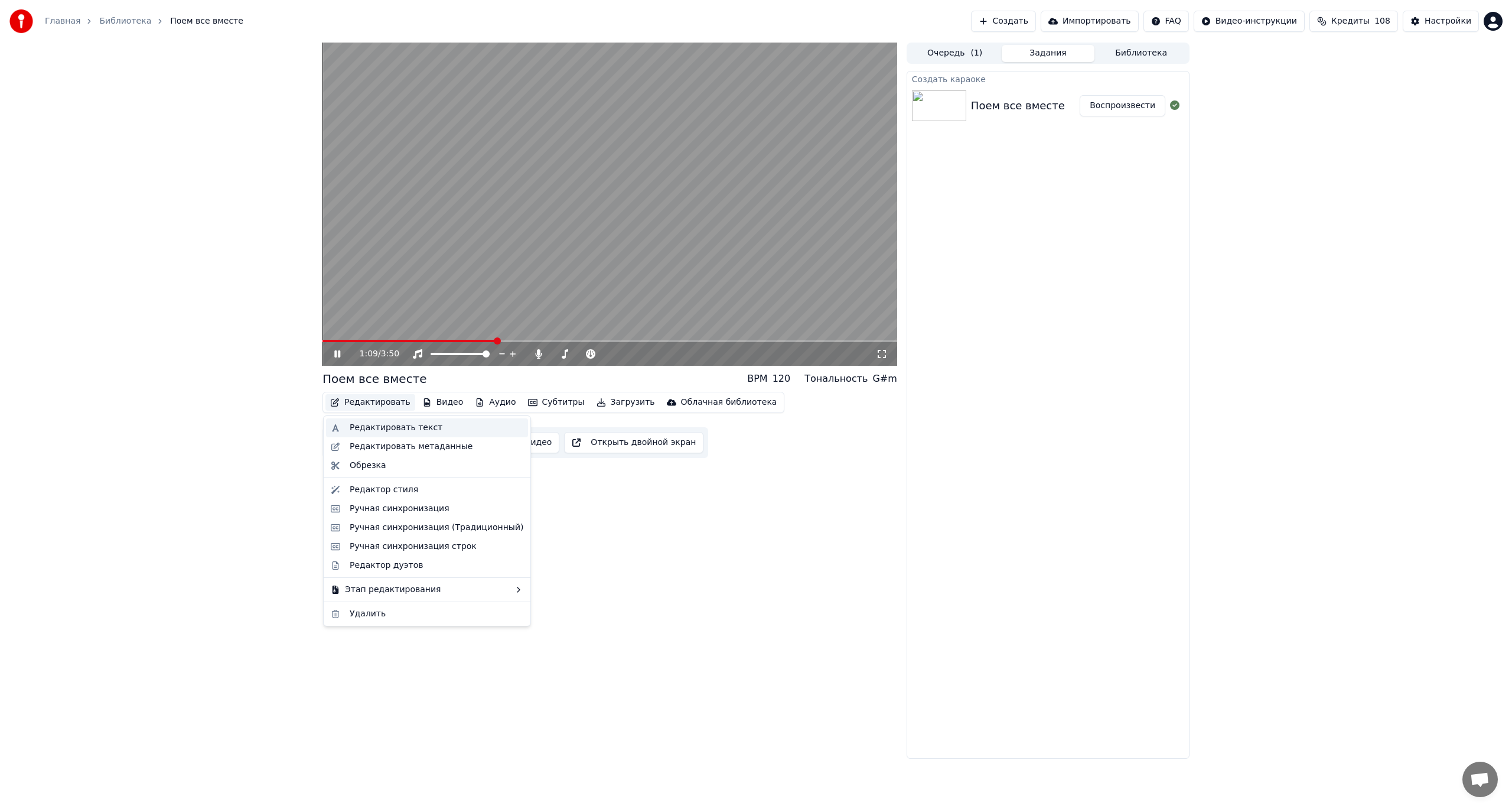
click at [399, 430] on div "Редактировать текст" at bounding box center [396, 428] width 93 height 12
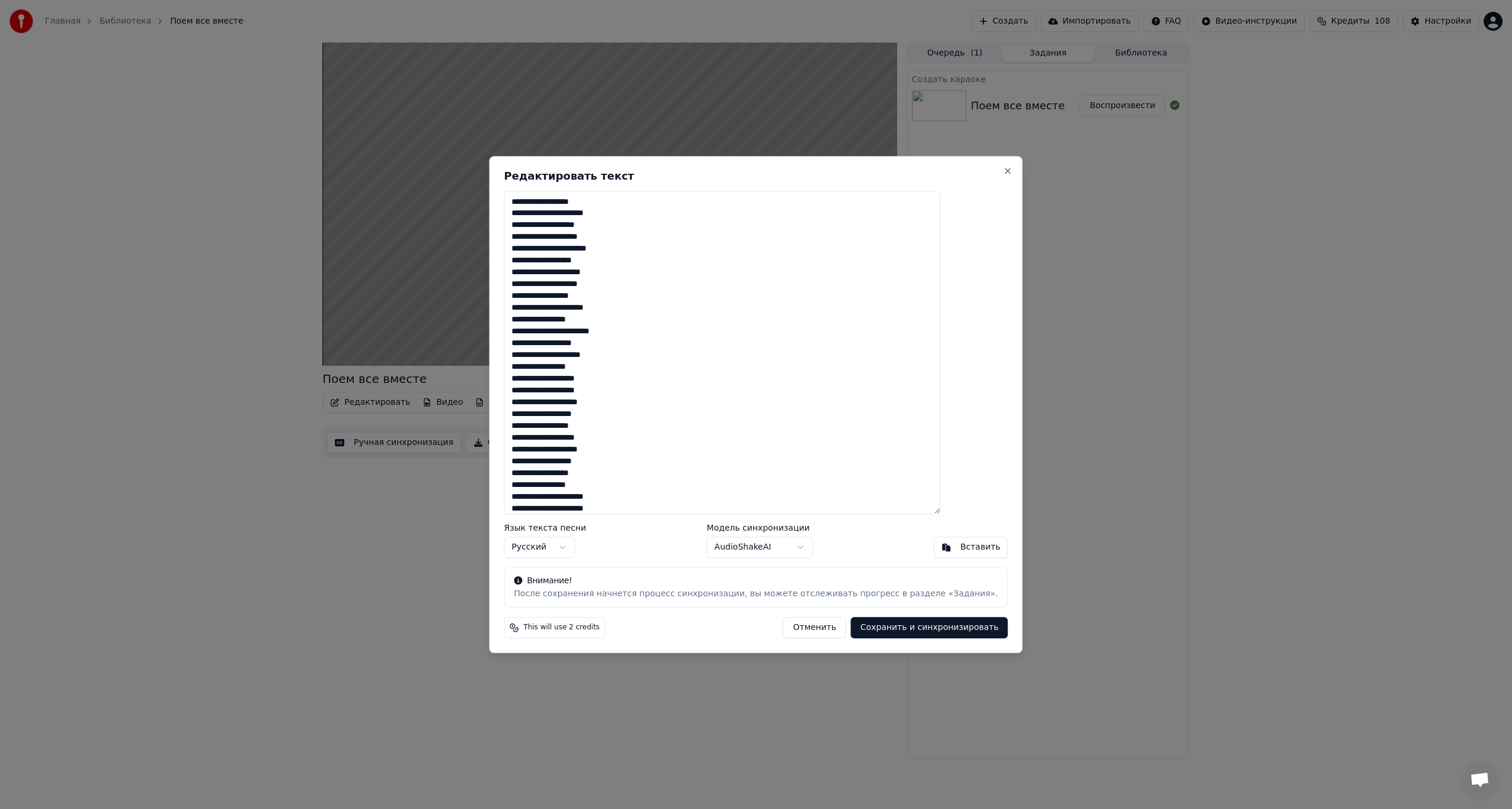
click at [644, 378] on textarea at bounding box center [722, 352] width 436 height 324
type textarea "**********"
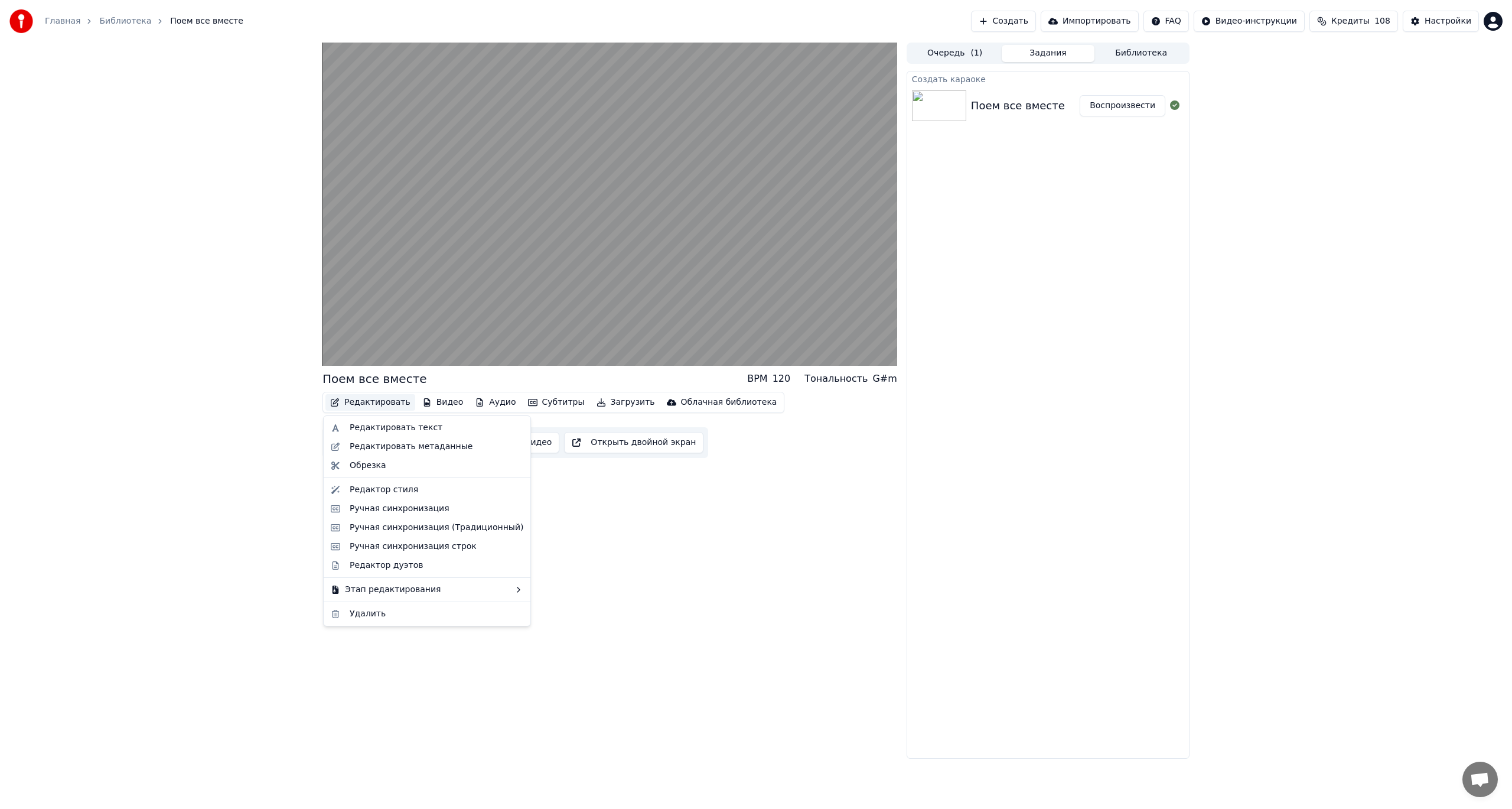
click at [373, 402] on button "Редактировать" at bounding box center [370, 403] width 90 height 17
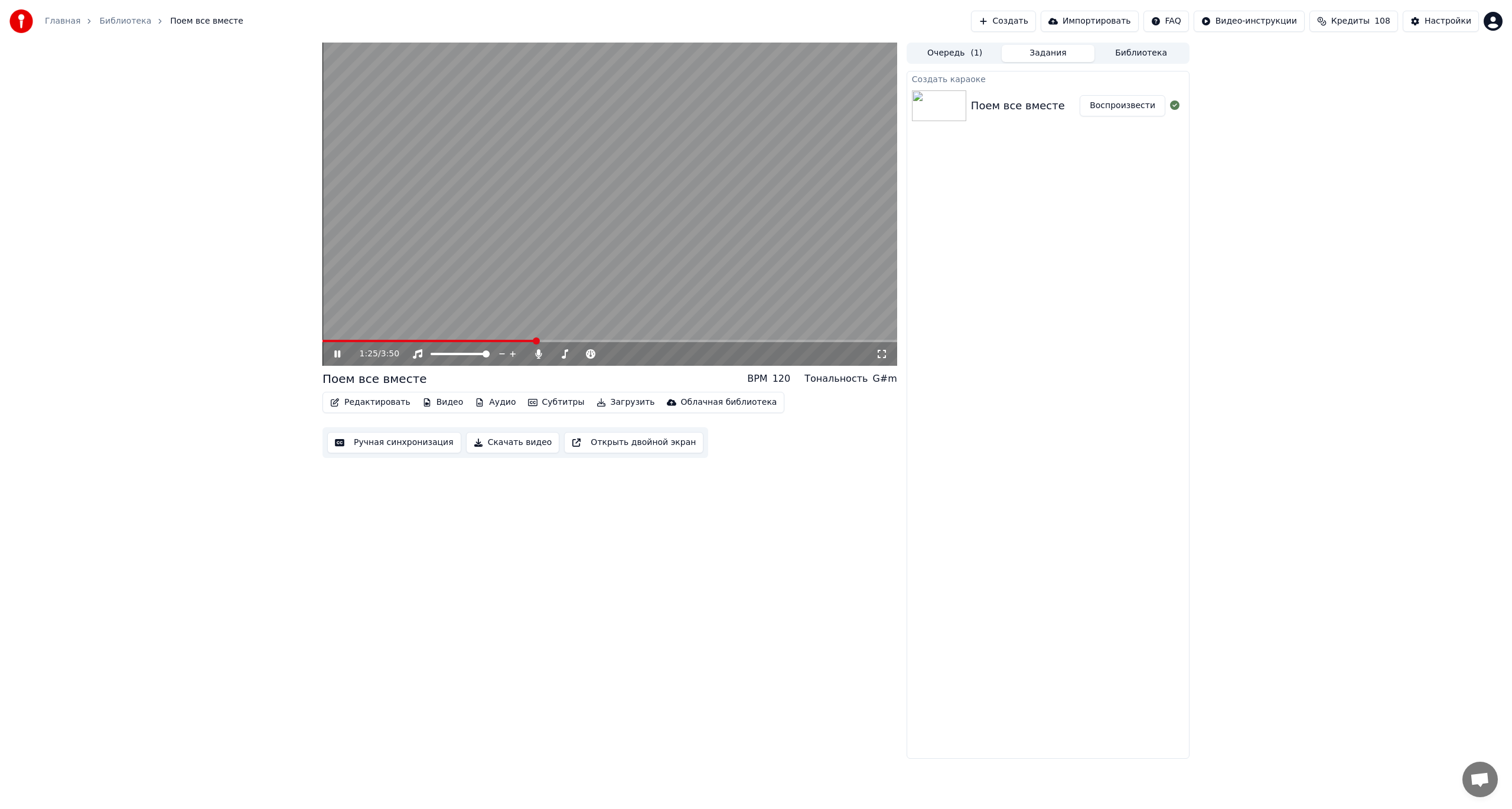
click at [215, 373] on div "1:25 / 3:50 Поем все вместе BPM 120 Тональность G#m Редактировать Видео Аудио С…" at bounding box center [756, 400] width 1512 height 716
click at [609, 340] on span at bounding box center [613, 341] width 7 height 7
click at [603, 340] on span at bounding box center [607, 341] width 7 height 7
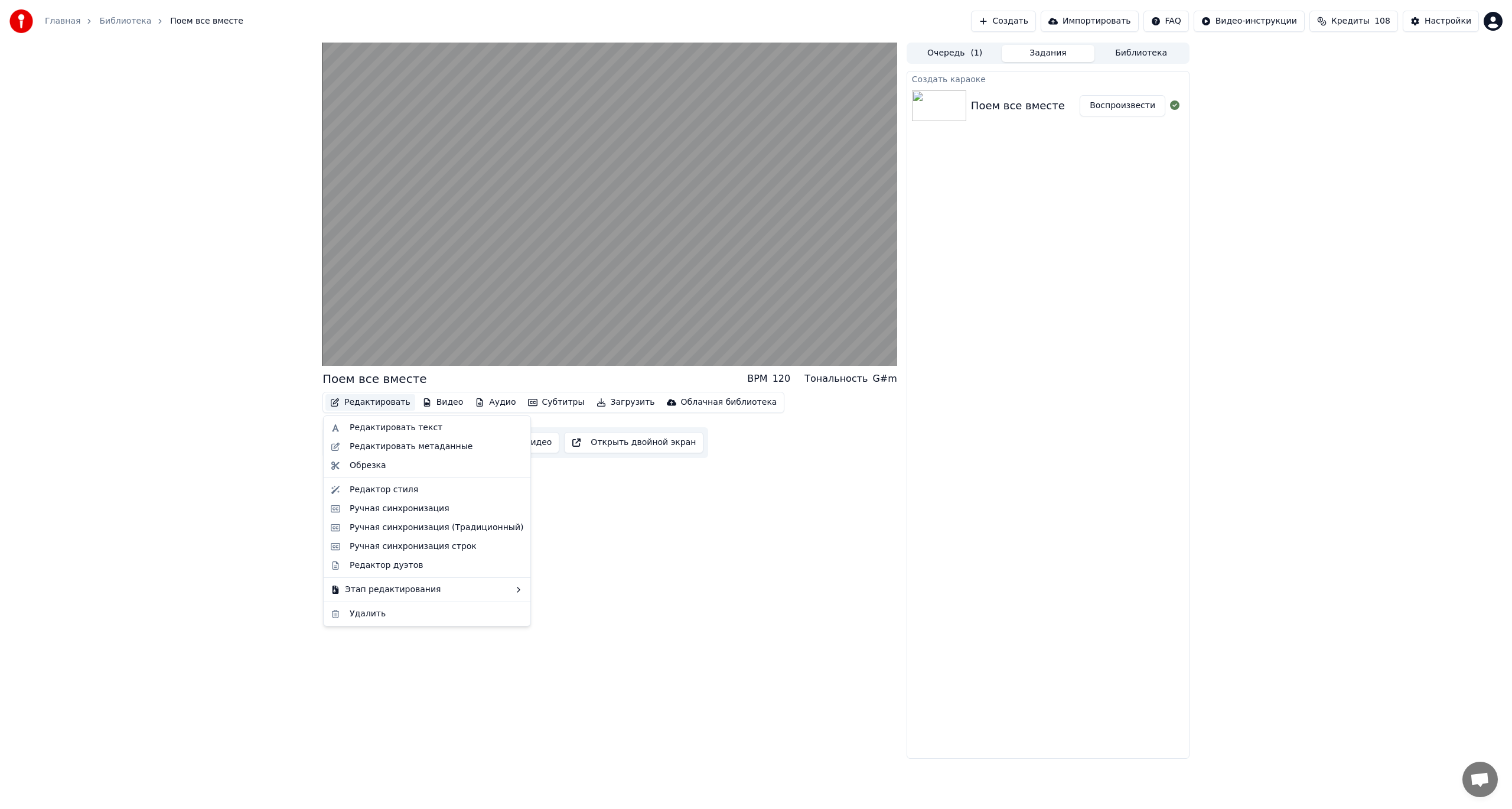
click at [374, 404] on button "Редактировать" at bounding box center [370, 403] width 90 height 17
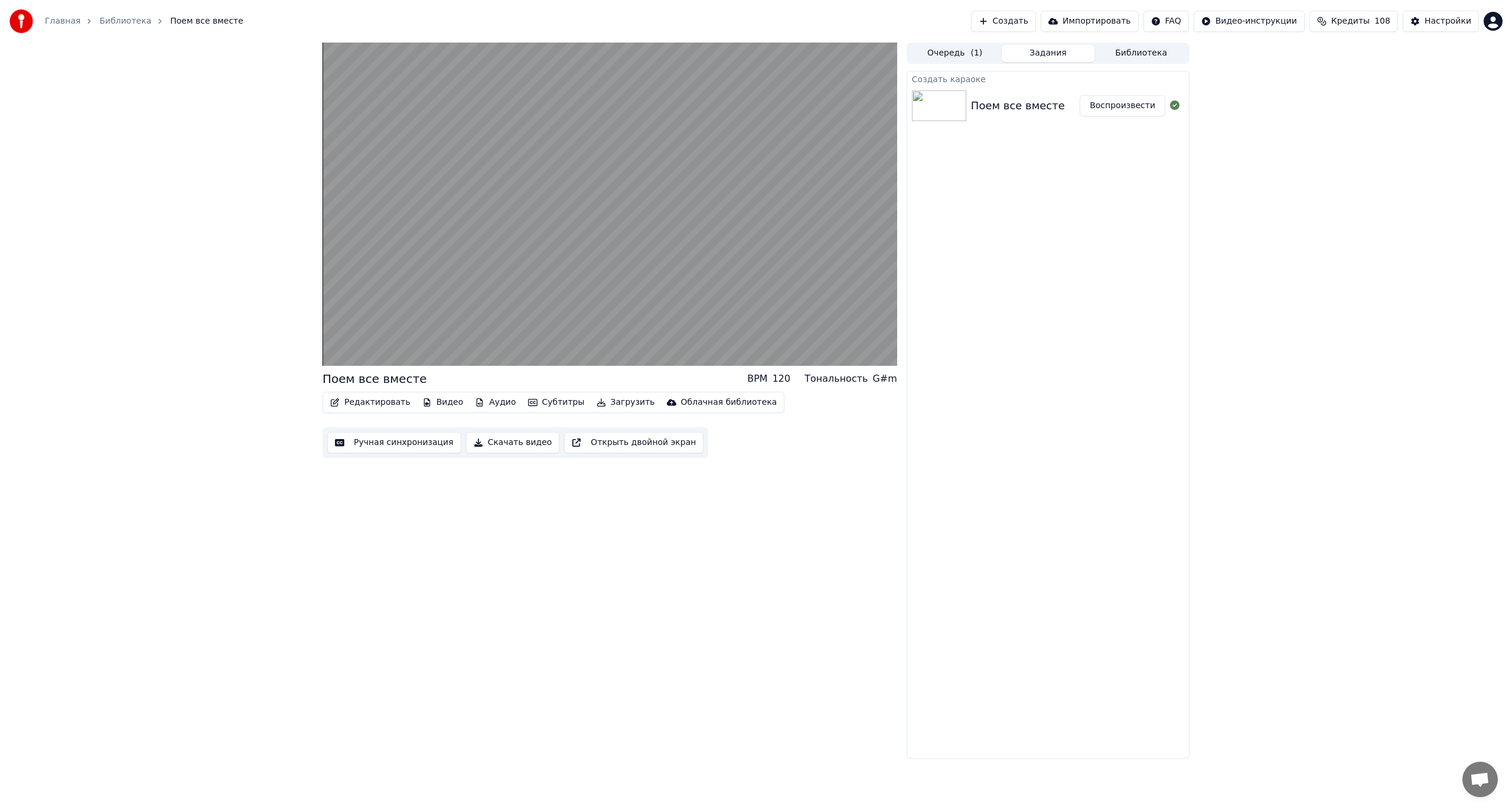
click at [723, 484] on div "Поем все вместе BPM 120 Тональность G#m Редактировать Видео Аудио Субтитры Загр…" at bounding box center [609, 400] width 575 height 716
click at [654, 337] on video at bounding box center [609, 204] width 575 height 323
click at [665, 340] on span at bounding box center [609, 341] width 575 height 3
click at [670, 304] on video at bounding box center [609, 204] width 575 height 323
click at [676, 341] on span at bounding box center [609, 341] width 575 height 3
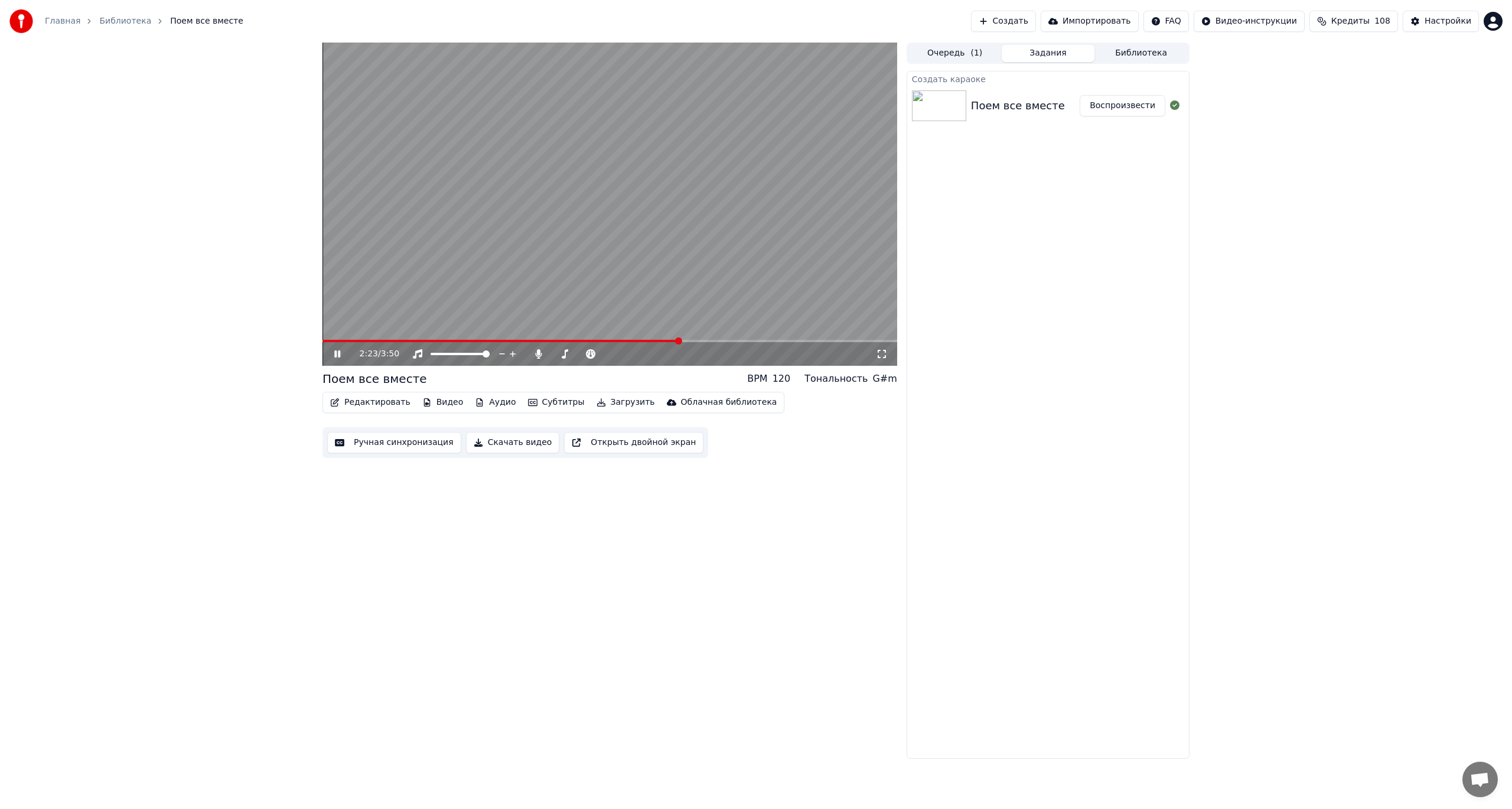
click at [691, 341] on span at bounding box center [609, 341] width 575 height 3
click at [692, 304] on video at bounding box center [609, 204] width 575 height 323
click at [675, 338] on video at bounding box center [609, 204] width 575 height 323
click at [683, 342] on span at bounding box center [508, 341] width 373 height 3
click at [662, 292] on video at bounding box center [609, 204] width 575 height 323
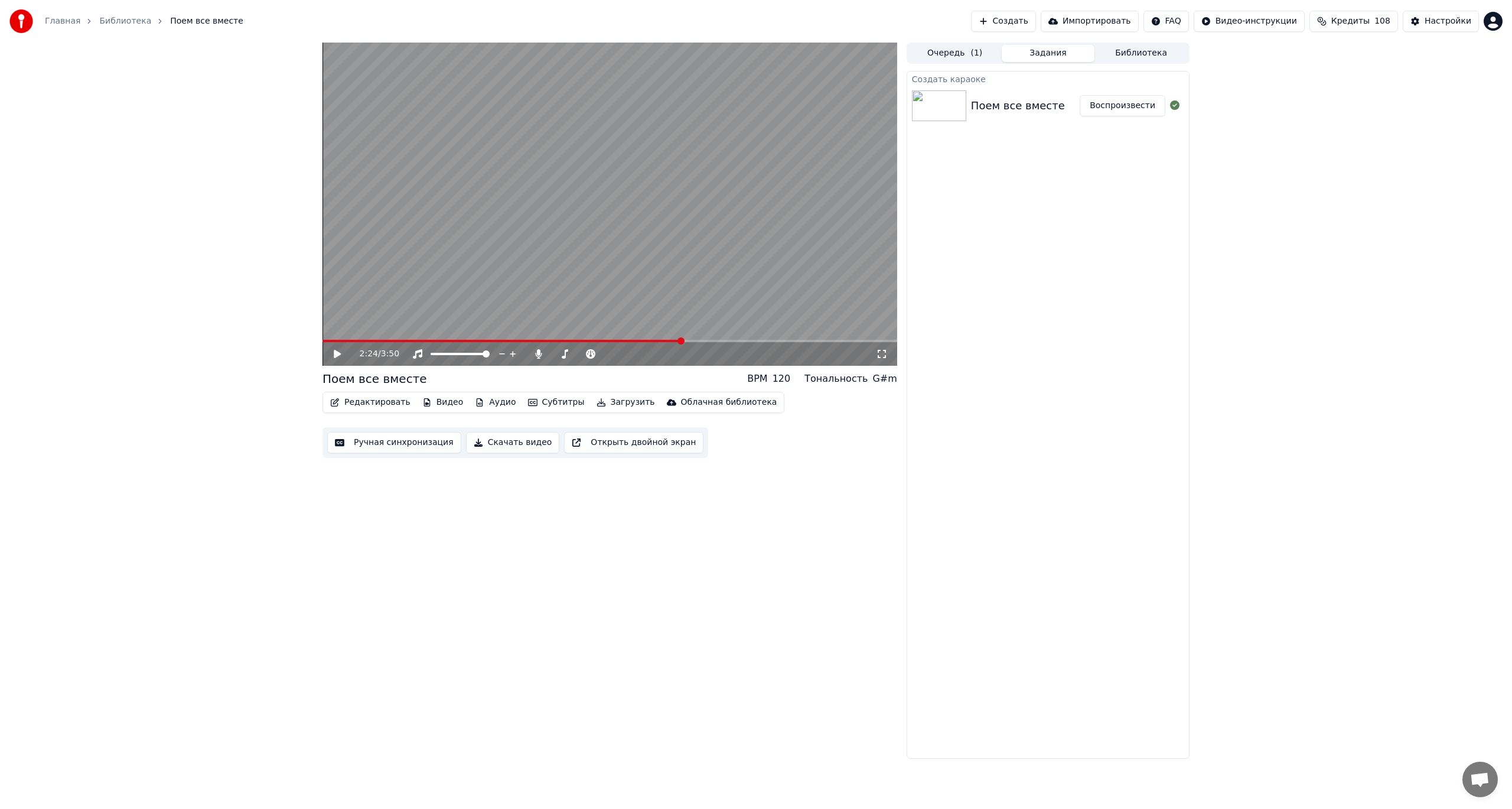
click at [657, 260] on video at bounding box center [609, 204] width 575 height 323
click at [428, 404] on button "Видео" at bounding box center [443, 403] width 51 height 17
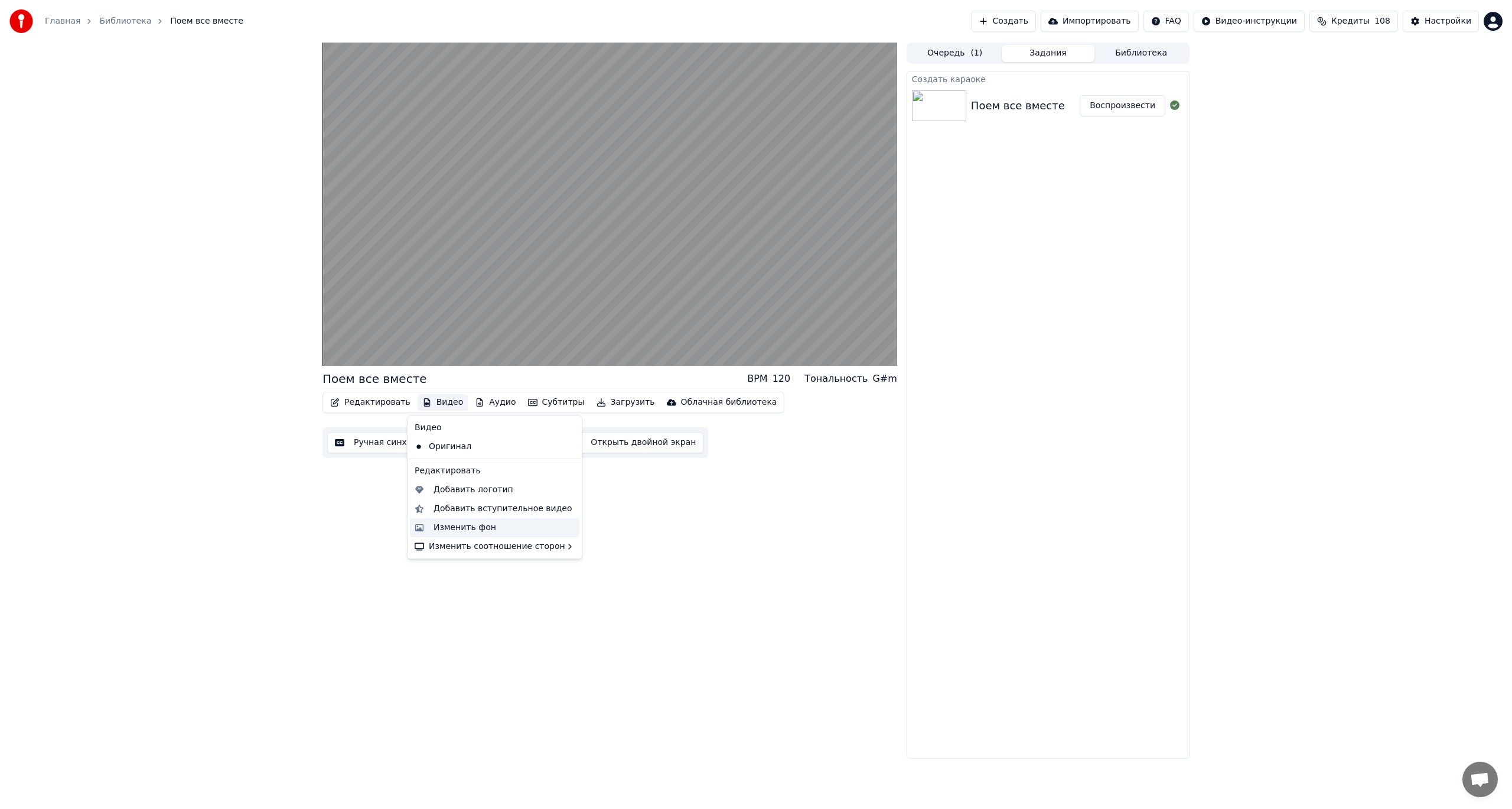
click at [471, 523] on div "Изменить фон" at bounding box center [465, 528] width 63 height 12
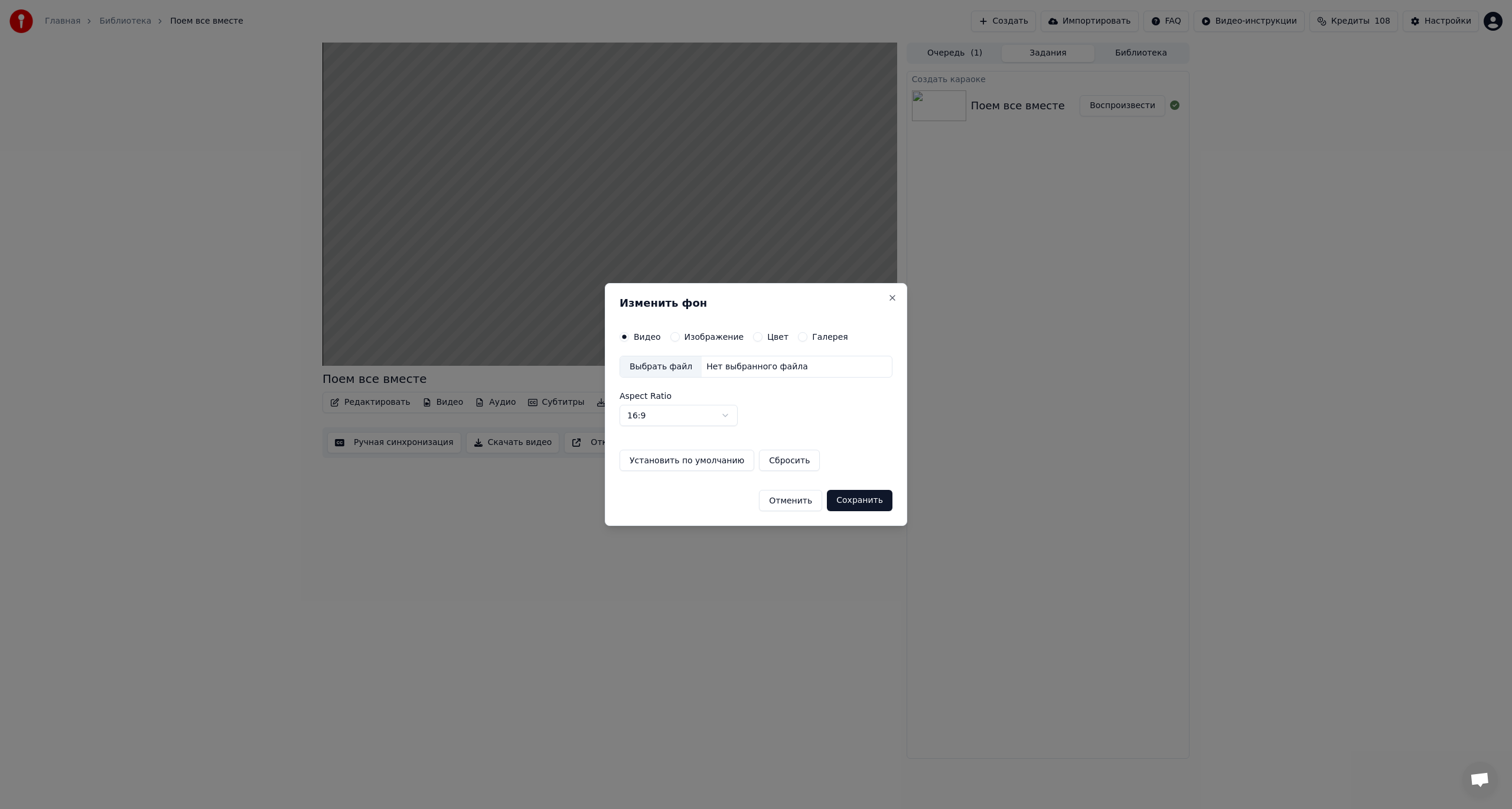
click at [727, 339] on label "Изображение" at bounding box center [714, 337] width 60 height 8
click at [680, 339] on button "Изображение" at bounding box center [675, 337] width 9 height 9
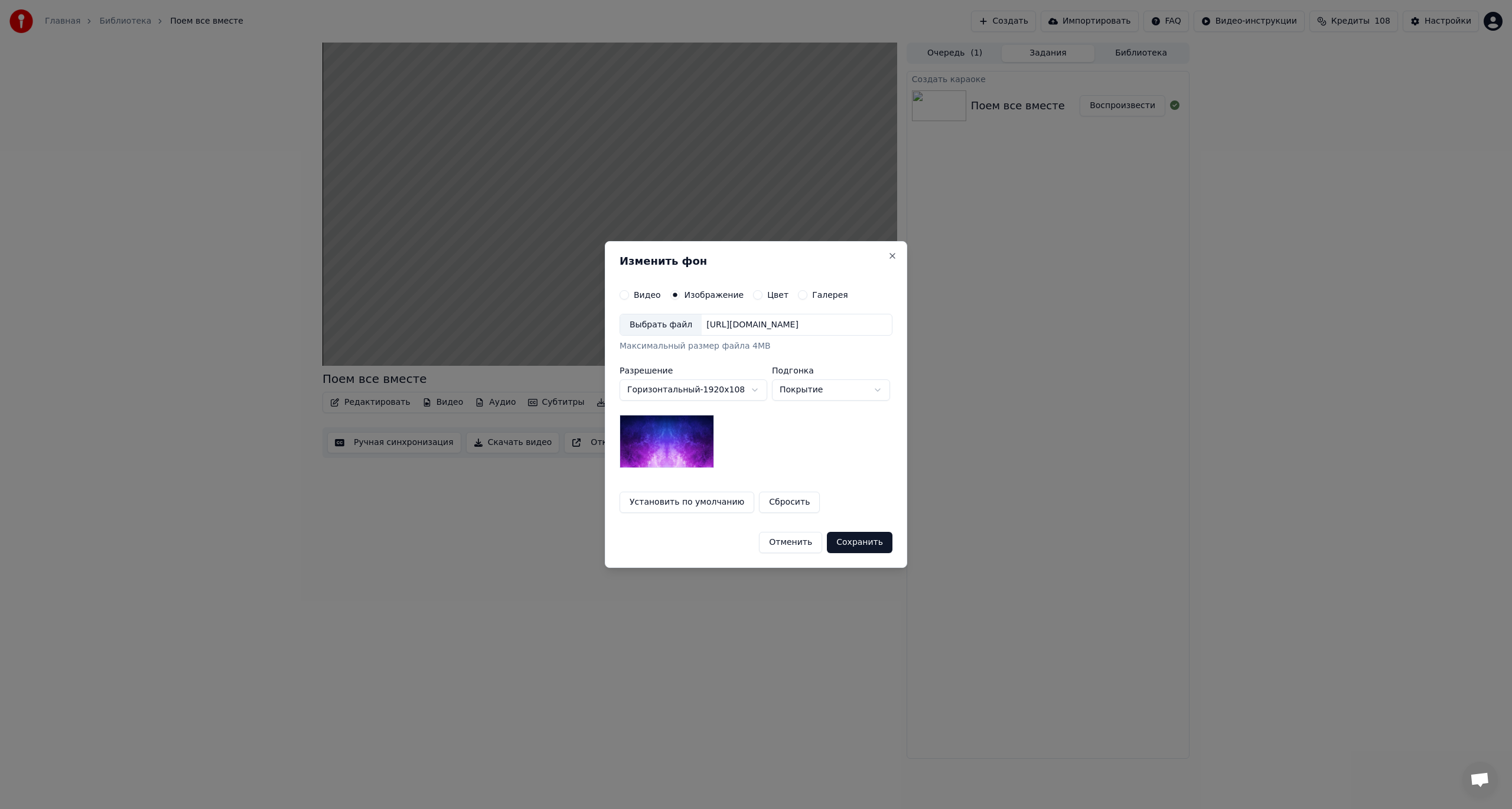
click at [827, 394] on body "**********" at bounding box center [756, 404] width 1512 height 809
click at [829, 368] on body "**********" at bounding box center [756, 404] width 1512 height 809
click at [775, 294] on label "Цвет" at bounding box center [777, 295] width 21 height 8
click at [763, 294] on button "Цвет" at bounding box center [758, 295] width 9 height 9
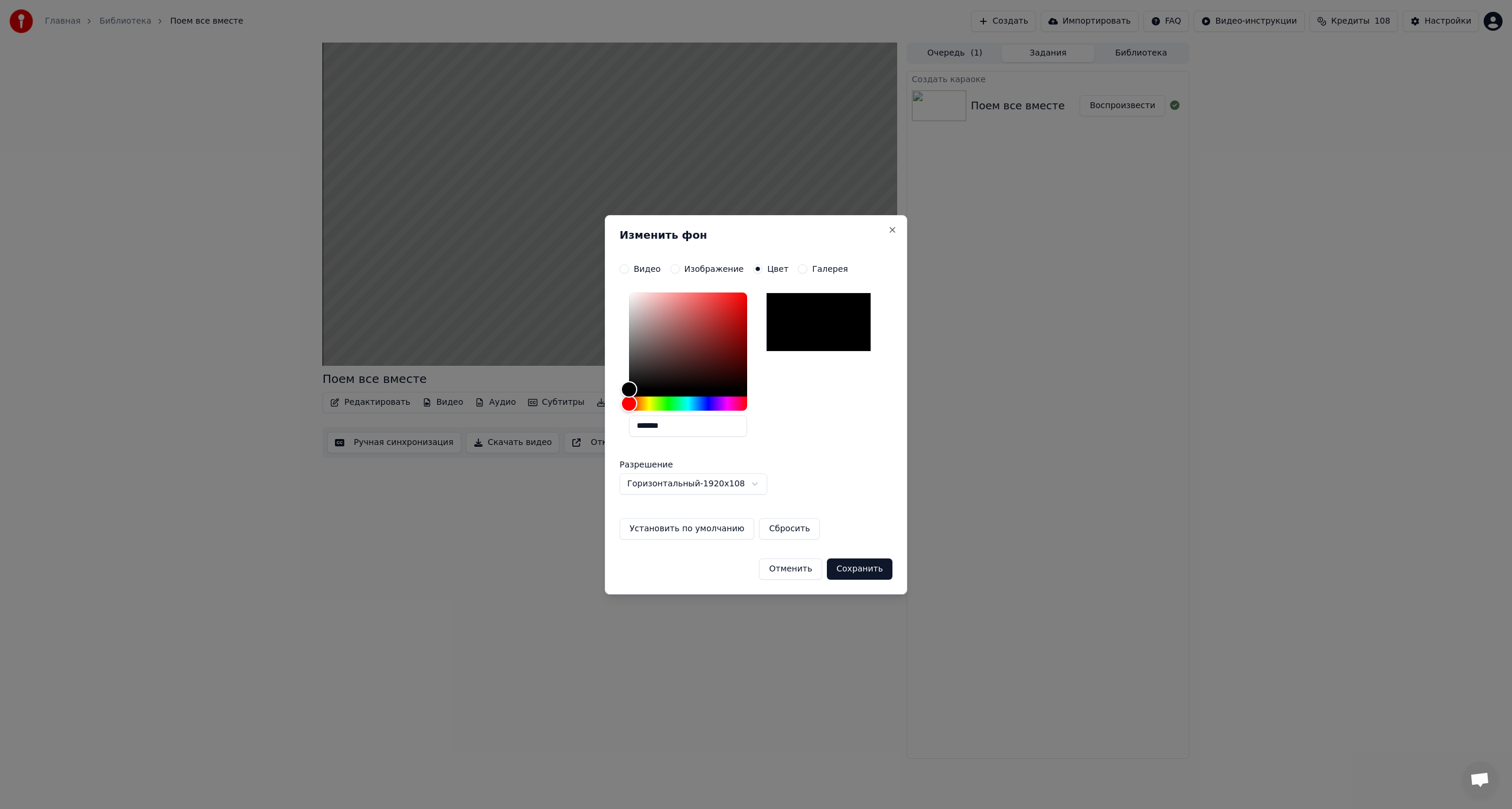
click at [817, 264] on label "Галерея" at bounding box center [830, 269] width 36 height 8
click at [807, 264] on button "Галерея" at bounding box center [802, 269] width 9 height 9
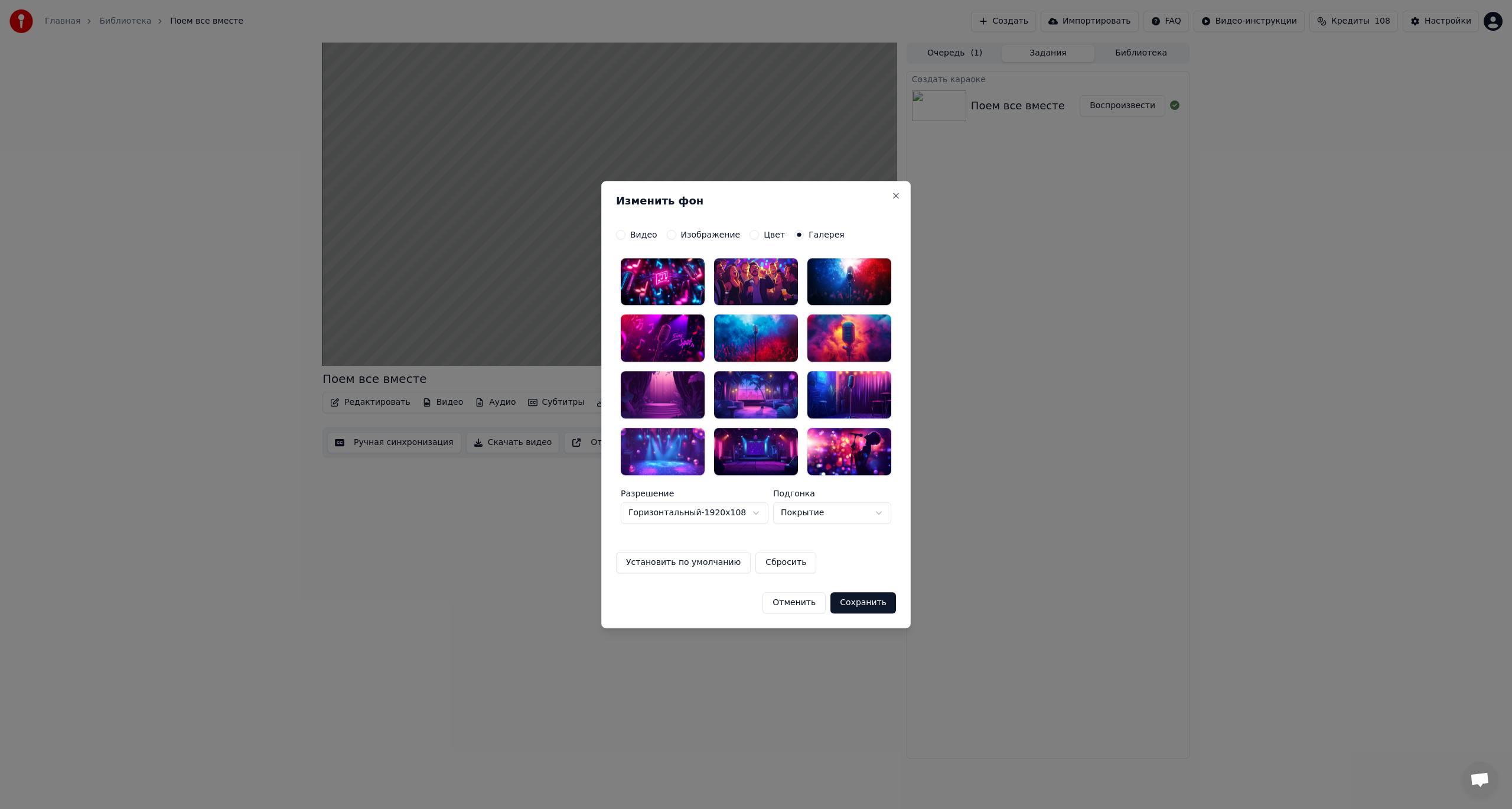
click at [804, 611] on button "Отменить" at bounding box center [794, 602] width 63 height 21
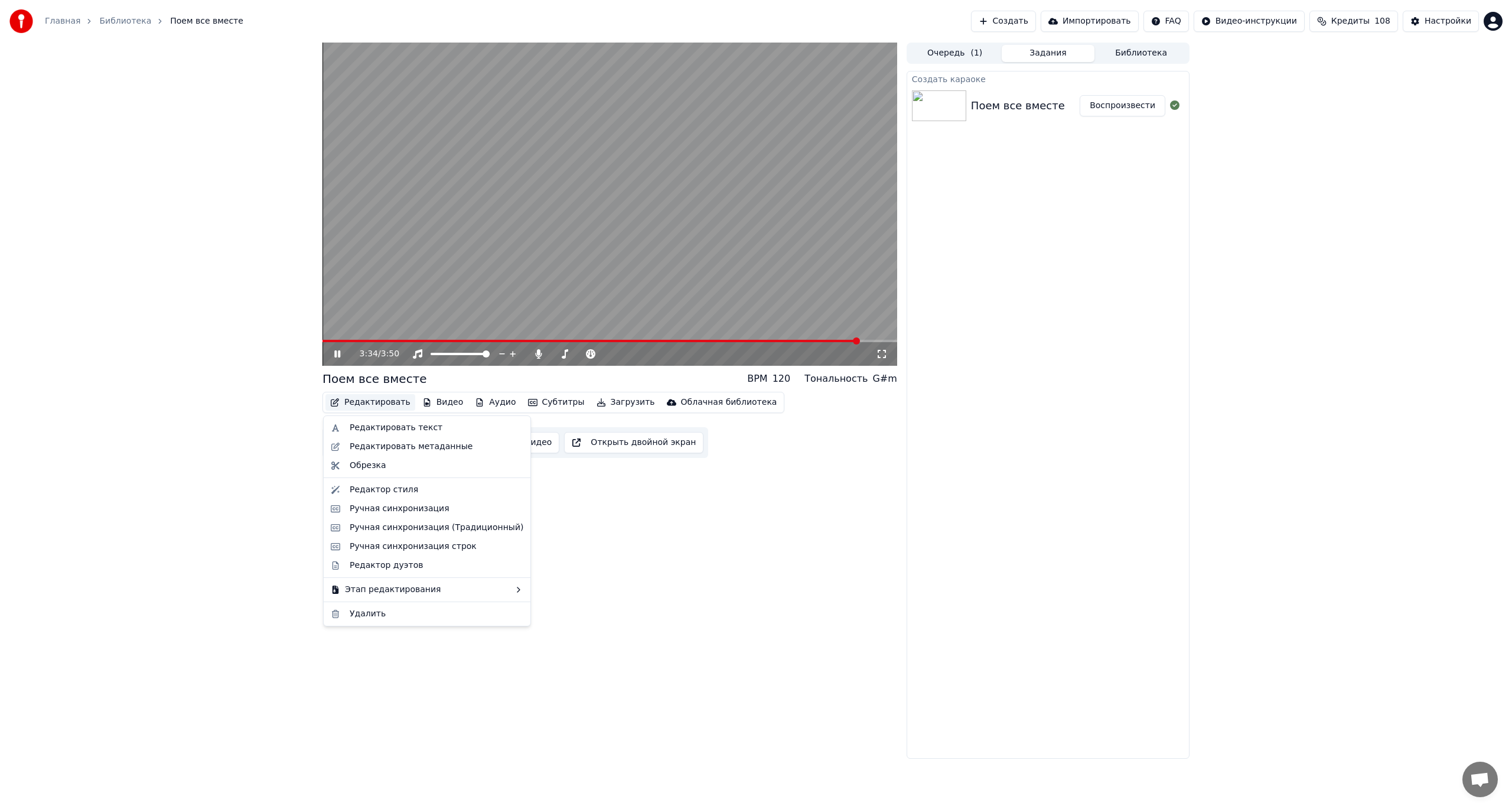
click at [352, 400] on button "Редактировать" at bounding box center [370, 403] width 90 height 17
click at [374, 424] on div "Редактировать текст" at bounding box center [396, 428] width 93 height 12
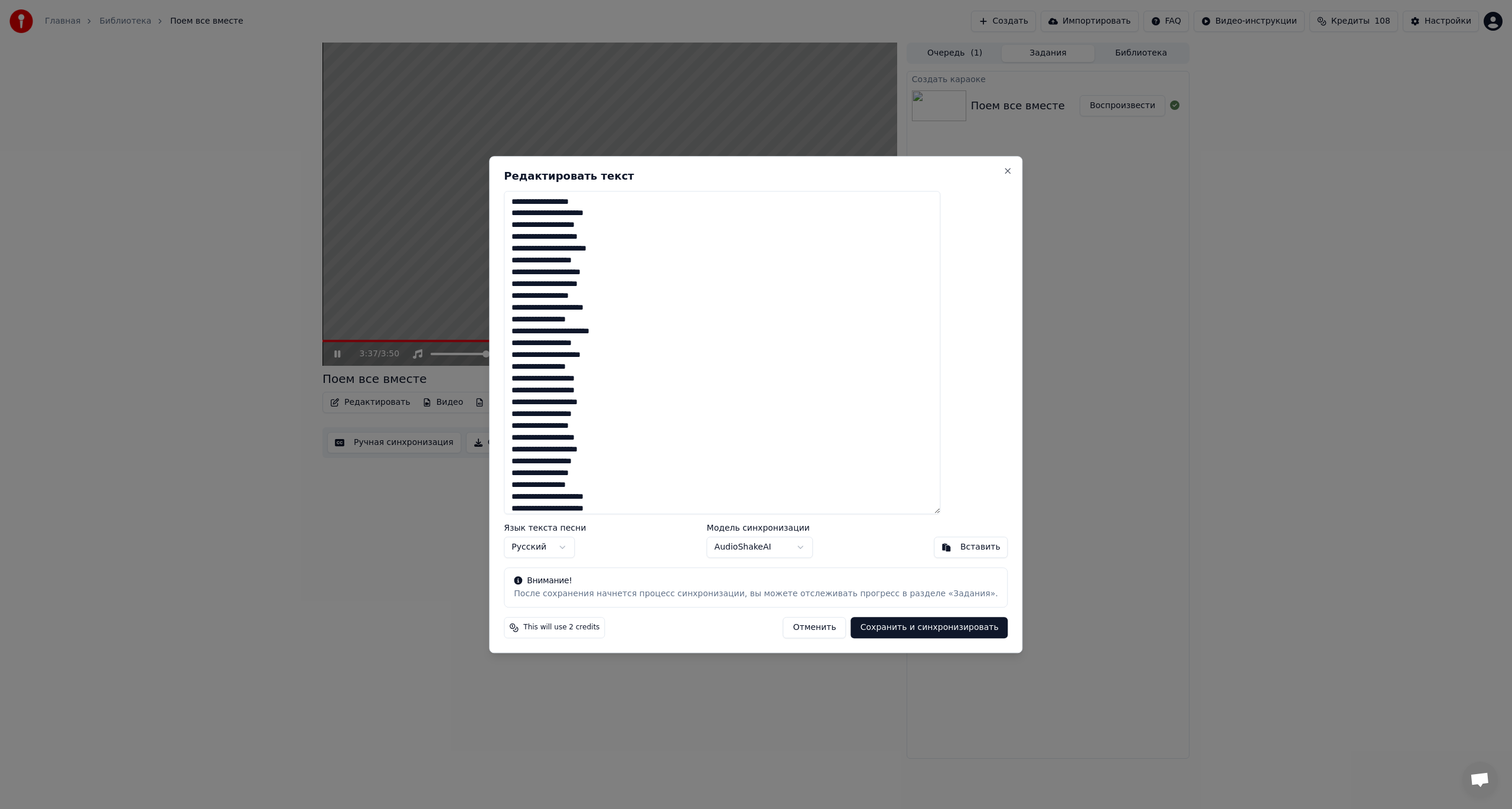
click at [618, 274] on textarea at bounding box center [722, 352] width 436 height 324
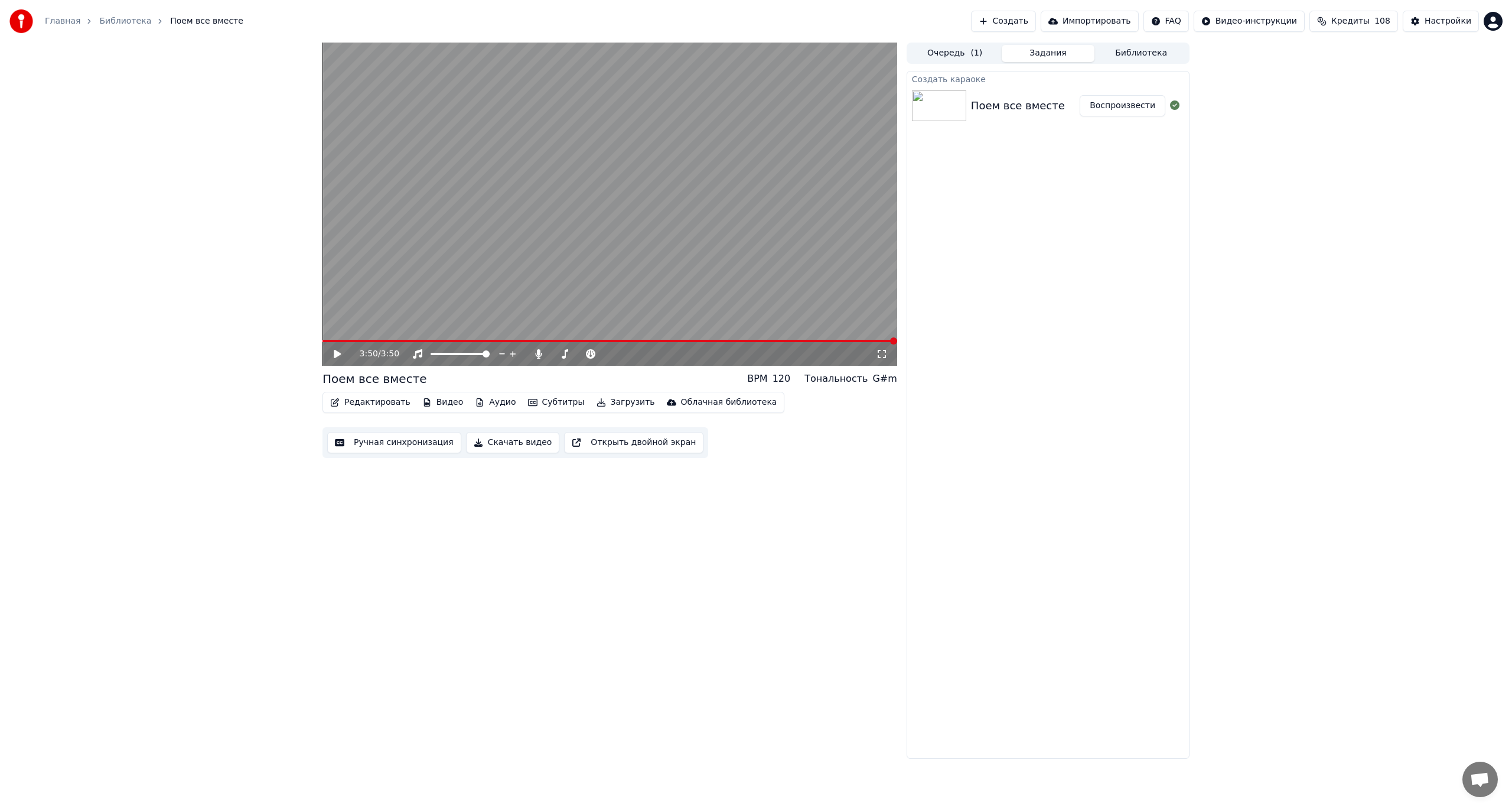
click at [468, 340] on span at bounding box center [609, 341] width 575 height 3
click at [498, 293] on video at bounding box center [609, 204] width 575 height 323
click at [503, 290] on video at bounding box center [609, 204] width 575 height 323
click at [487, 339] on video at bounding box center [609, 204] width 575 height 323
click at [500, 267] on video at bounding box center [609, 204] width 575 height 323
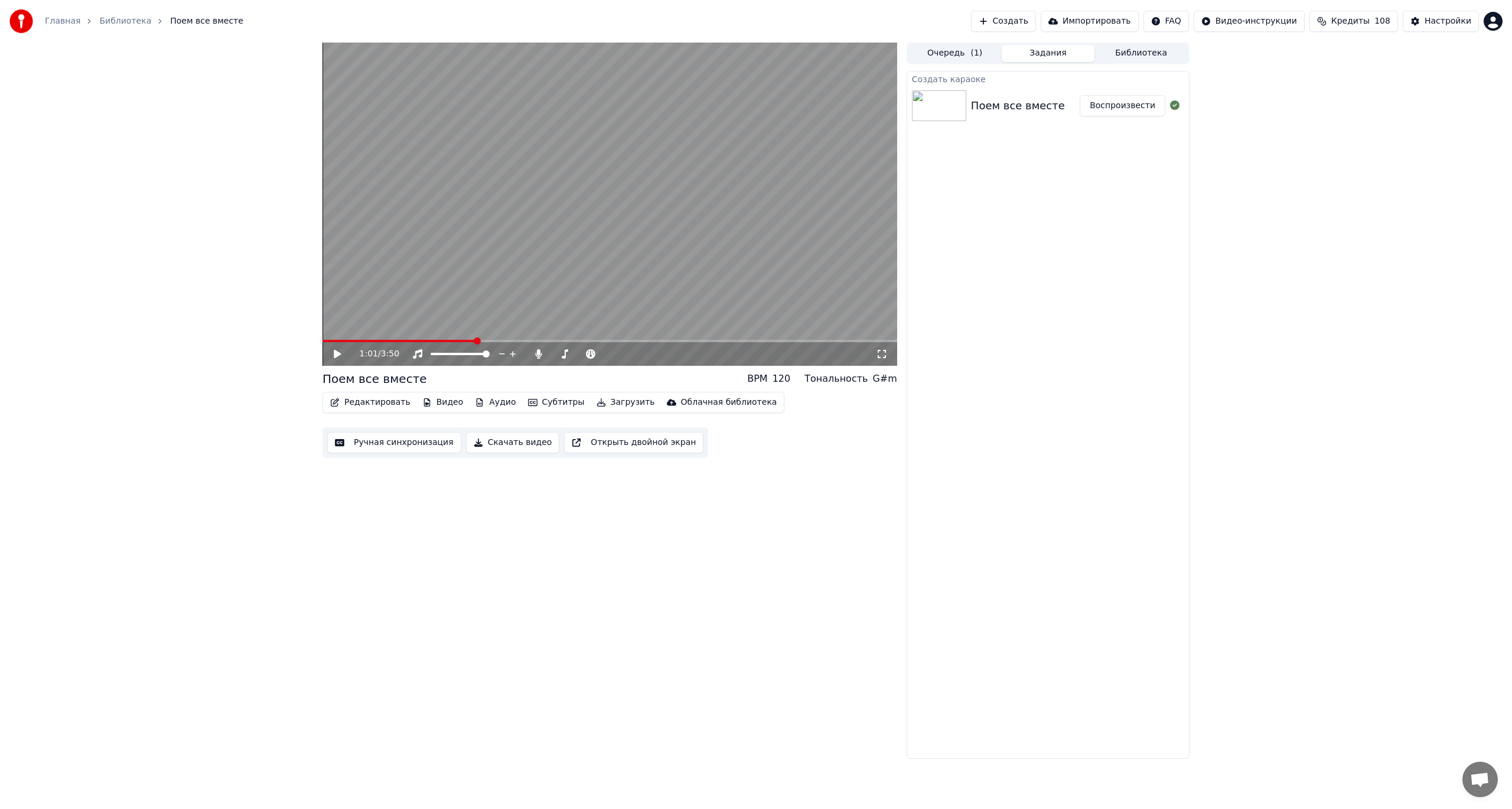
click at [367, 400] on button "Редактировать" at bounding box center [370, 403] width 90 height 17
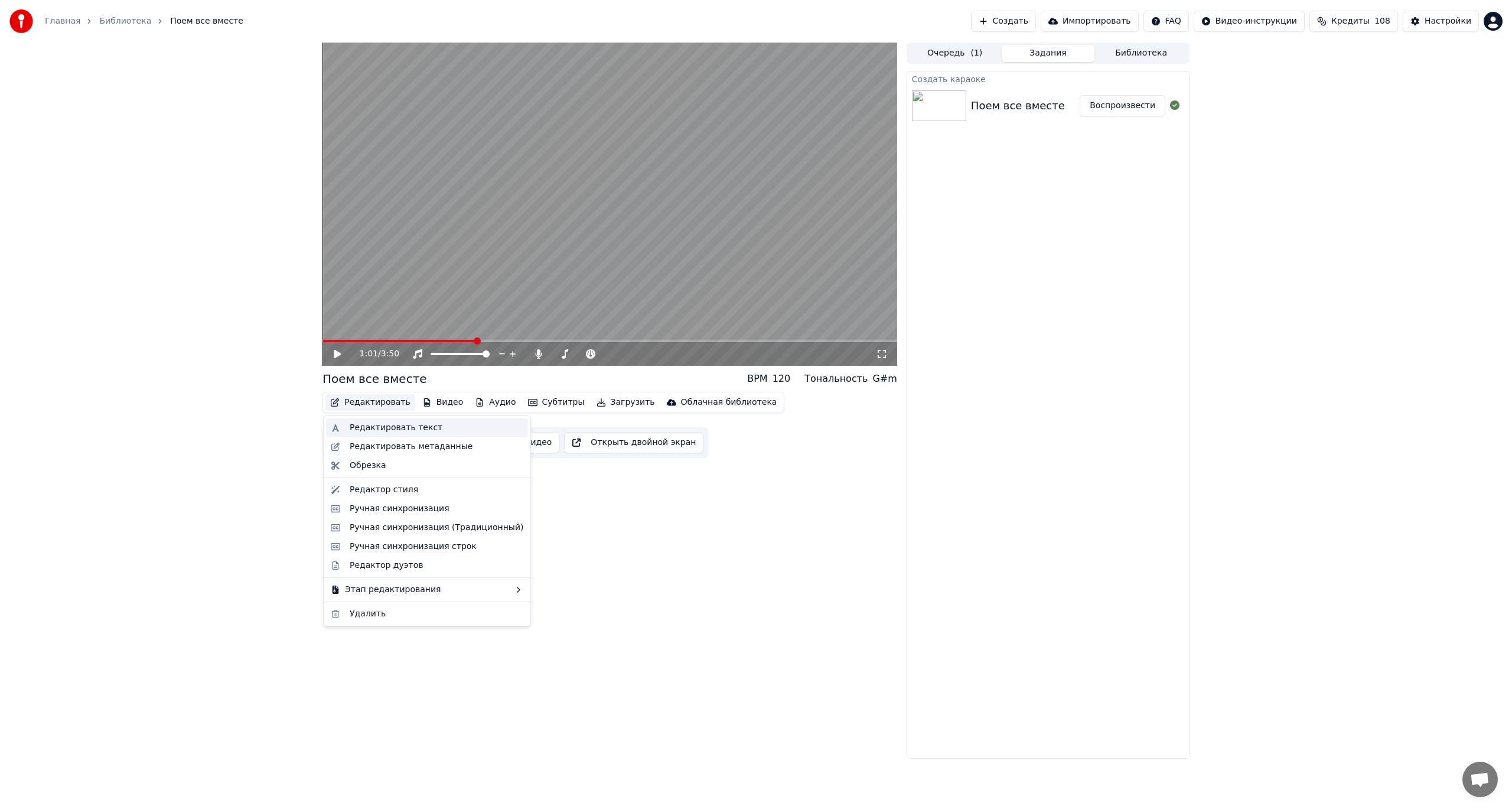
click at [376, 425] on div "Редактировать текст" at bounding box center [396, 428] width 93 height 12
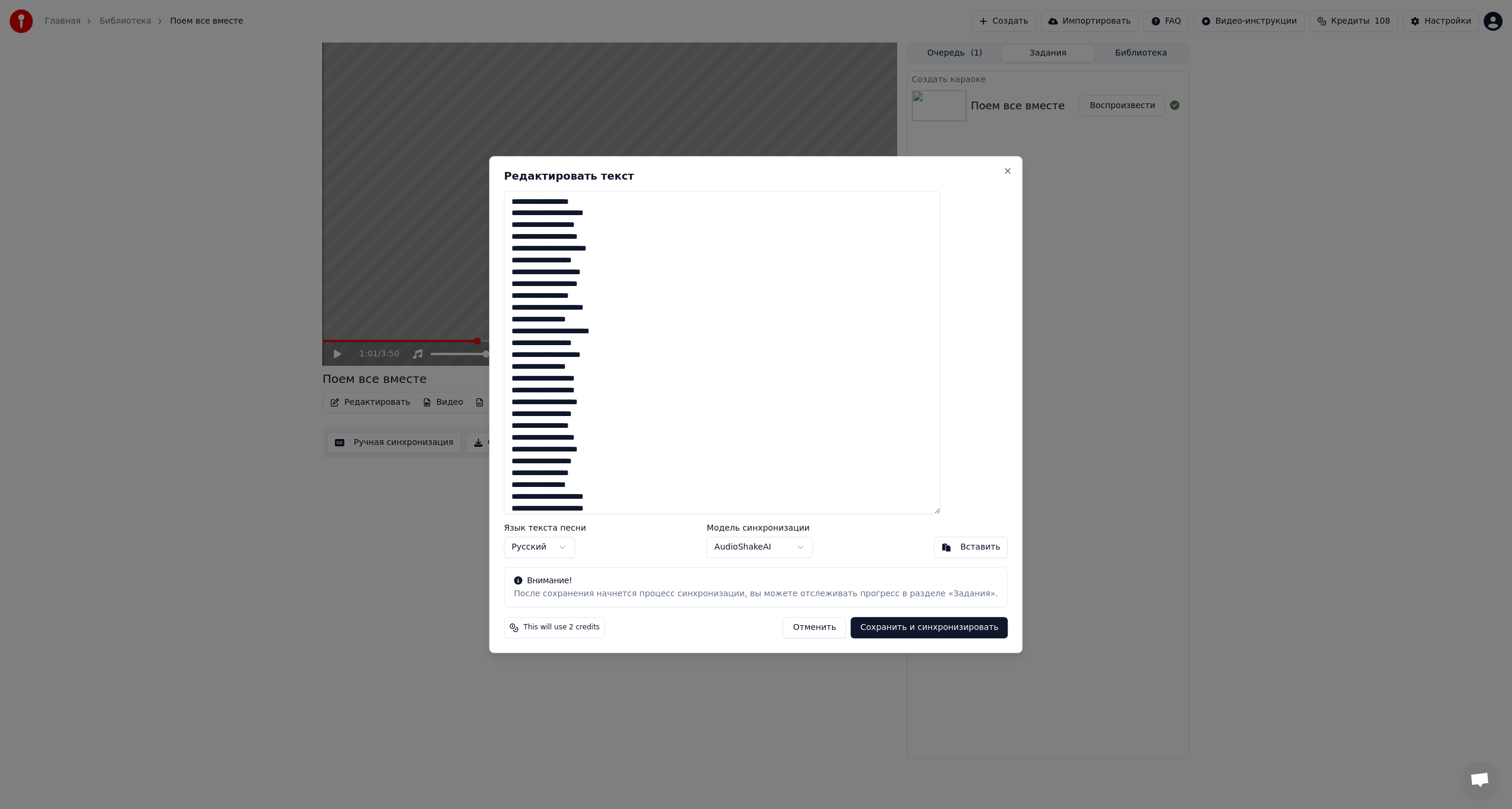
click at [649, 377] on textarea at bounding box center [722, 352] width 436 height 324
click at [613, 400] on textarea at bounding box center [722, 352] width 436 height 324
click at [631, 402] on textarea at bounding box center [722, 352] width 436 height 324
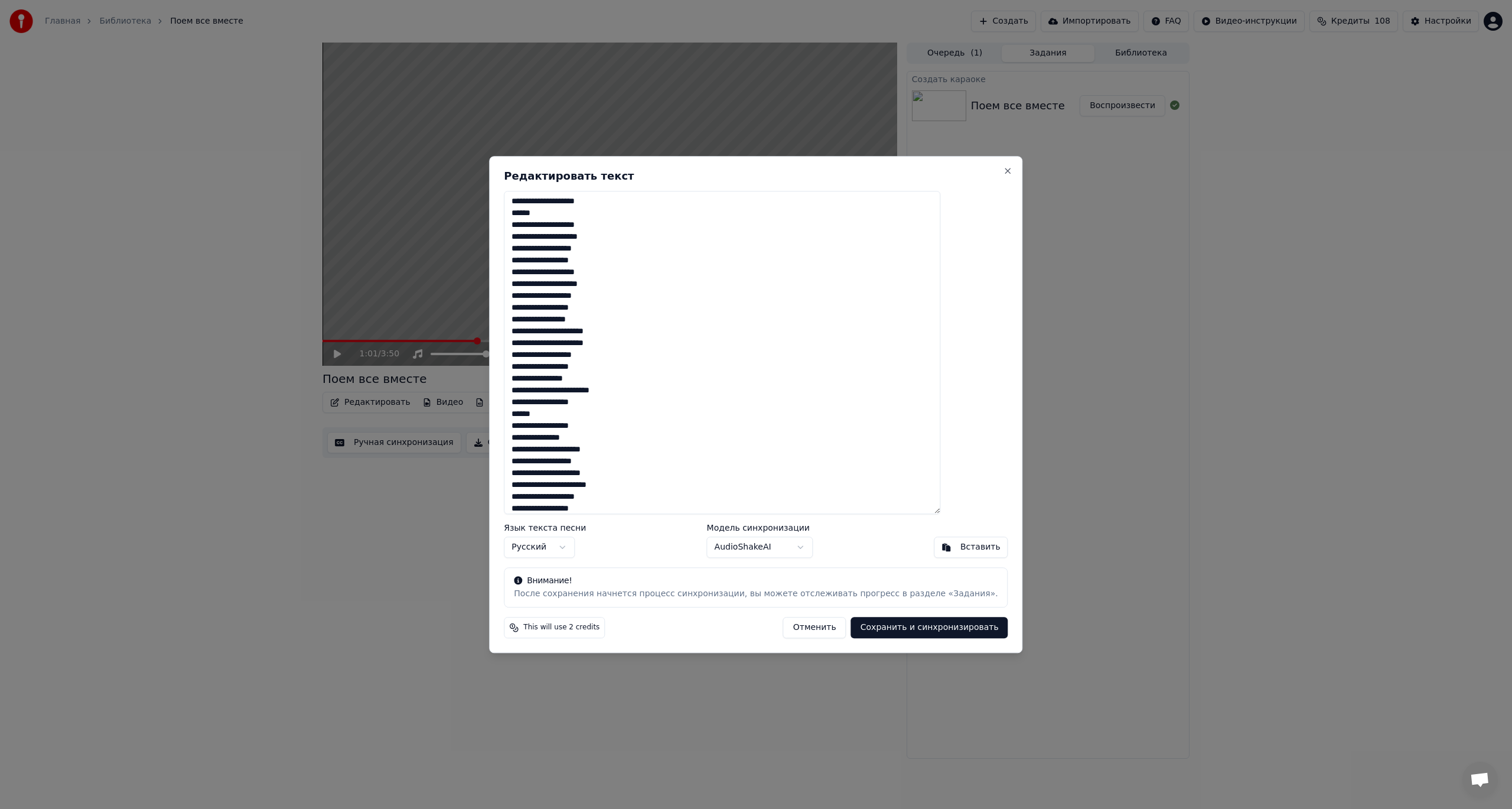
type textarea "**********"
click at [911, 626] on button "Сохранить и синхронизировать" at bounding box center [929, 627] width 157 height 21
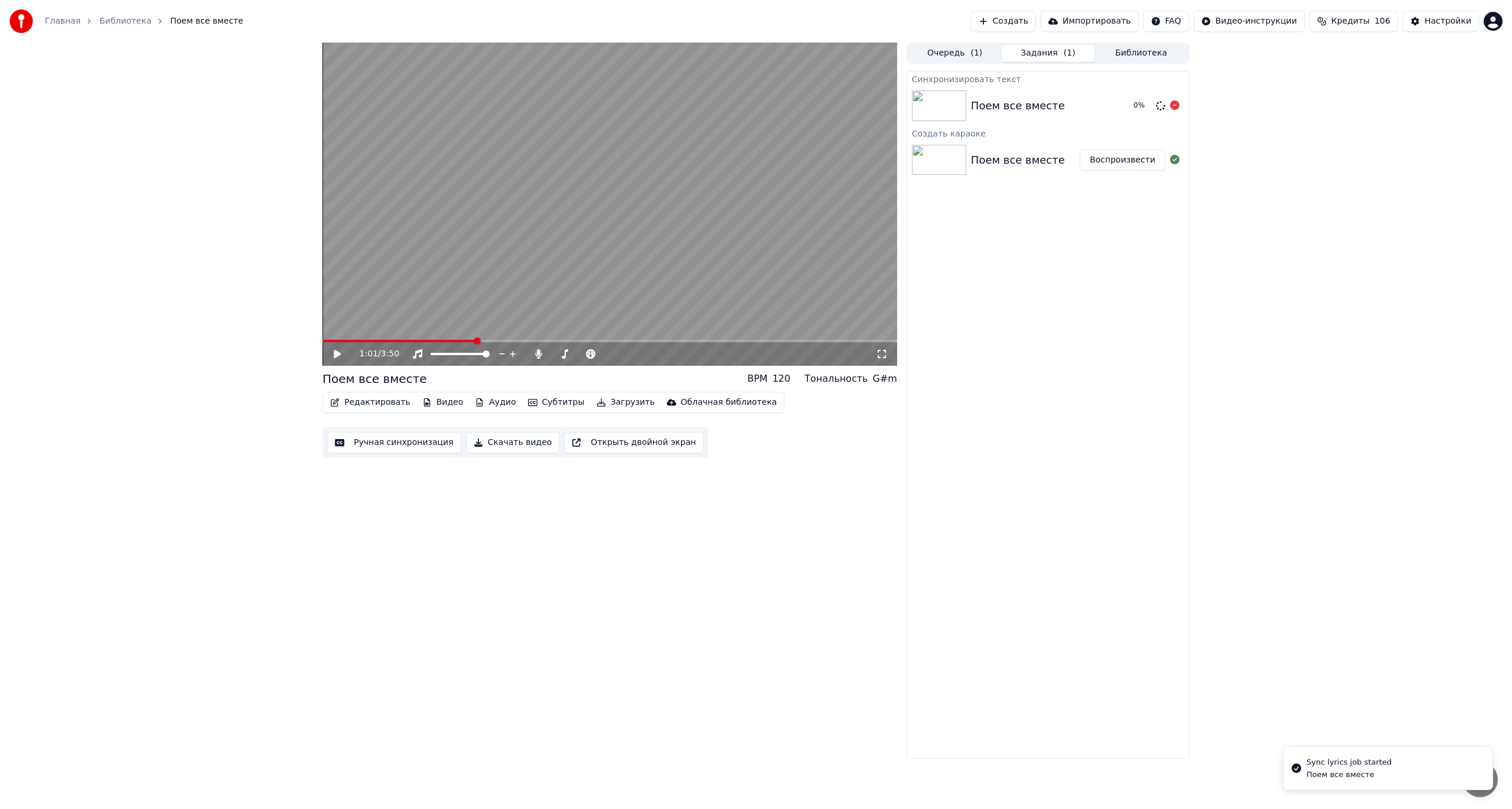
click at [986, 111] on div "Поем все вместе" at bounding box center [1018, 106] width 94 height 17
click at [476, 341] on span at bounding box center [404, 341] width 163 height 3
click at [483, 266] on video at bounding box center [609, 204] width 575 height 323
drag, startPoint x: 483, startPoint y: 266, endPoint x: 483, endPoint y: 279, distance: 13.0
click at [483, 266] on video at bounding box center [609, 204] width 575 height 323
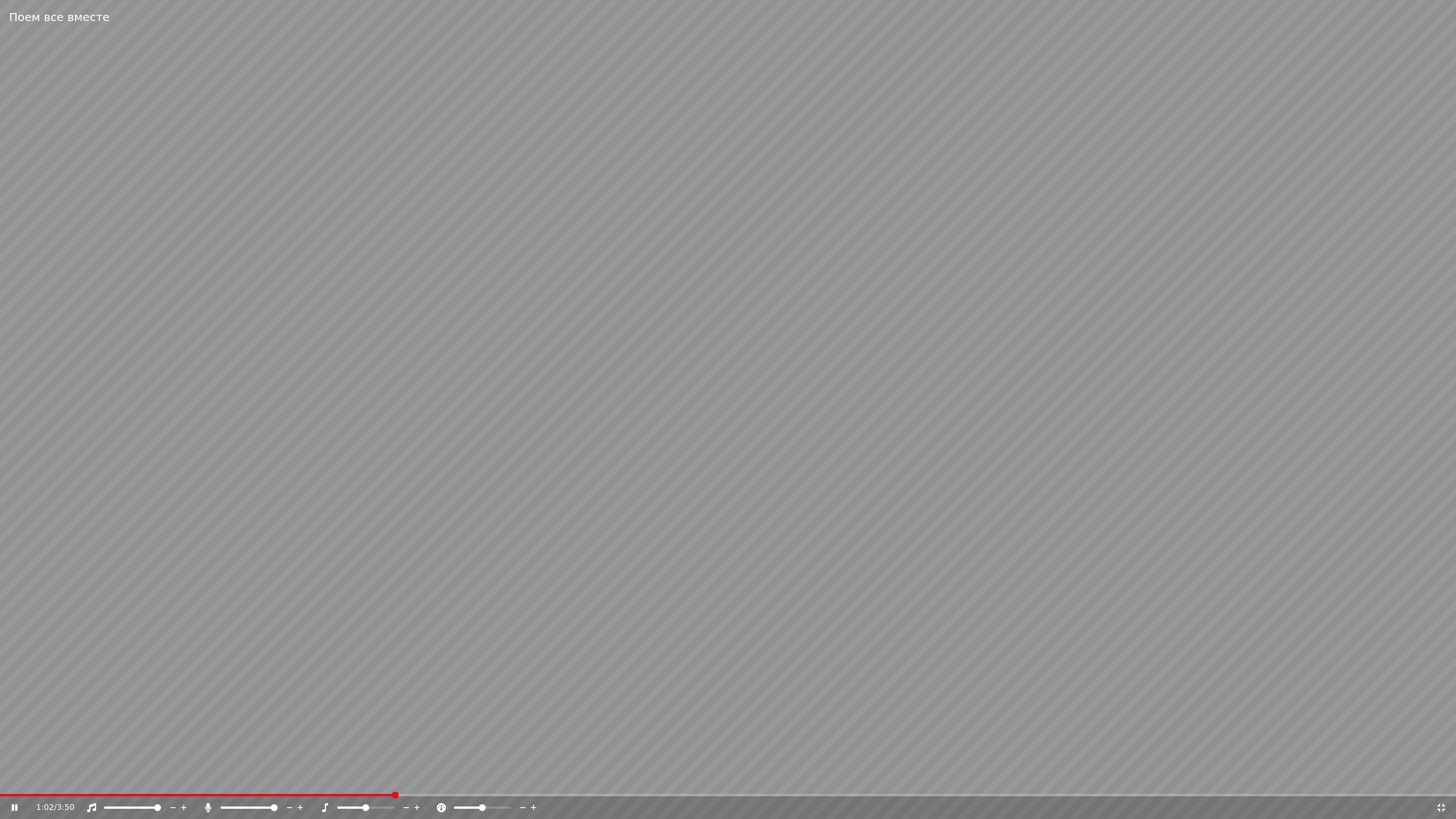
click at [447, 300] on video at bounding box center [728, 410] width 1456 height 819
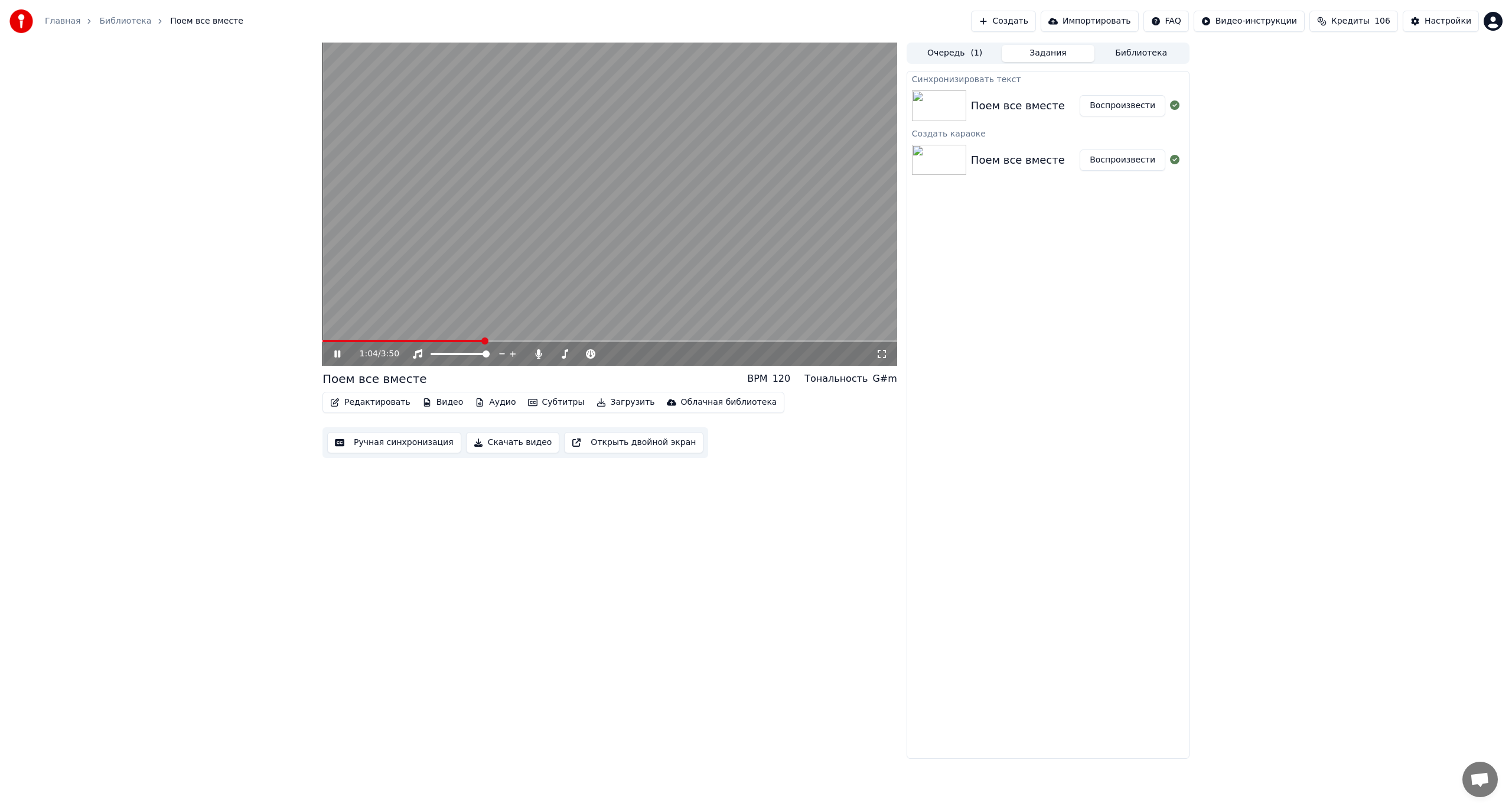
click at [561, 339] on video at bounding box center [609, 204] width 575 height 323
click at [561, 342] on span at bounding box center [609, 341] width 575 height 3
click at [567, 284] on video at bounding box center [609, 204] width 575 height 323
click at [637, 209] on video at bounding box center [609, 204] width 575 height 323
click at [613, 394] on div "Редактировать Видео Аудио Субтитры Загрузить Облачная библиотека" at bounding box center [553, 402] width 461 height 21
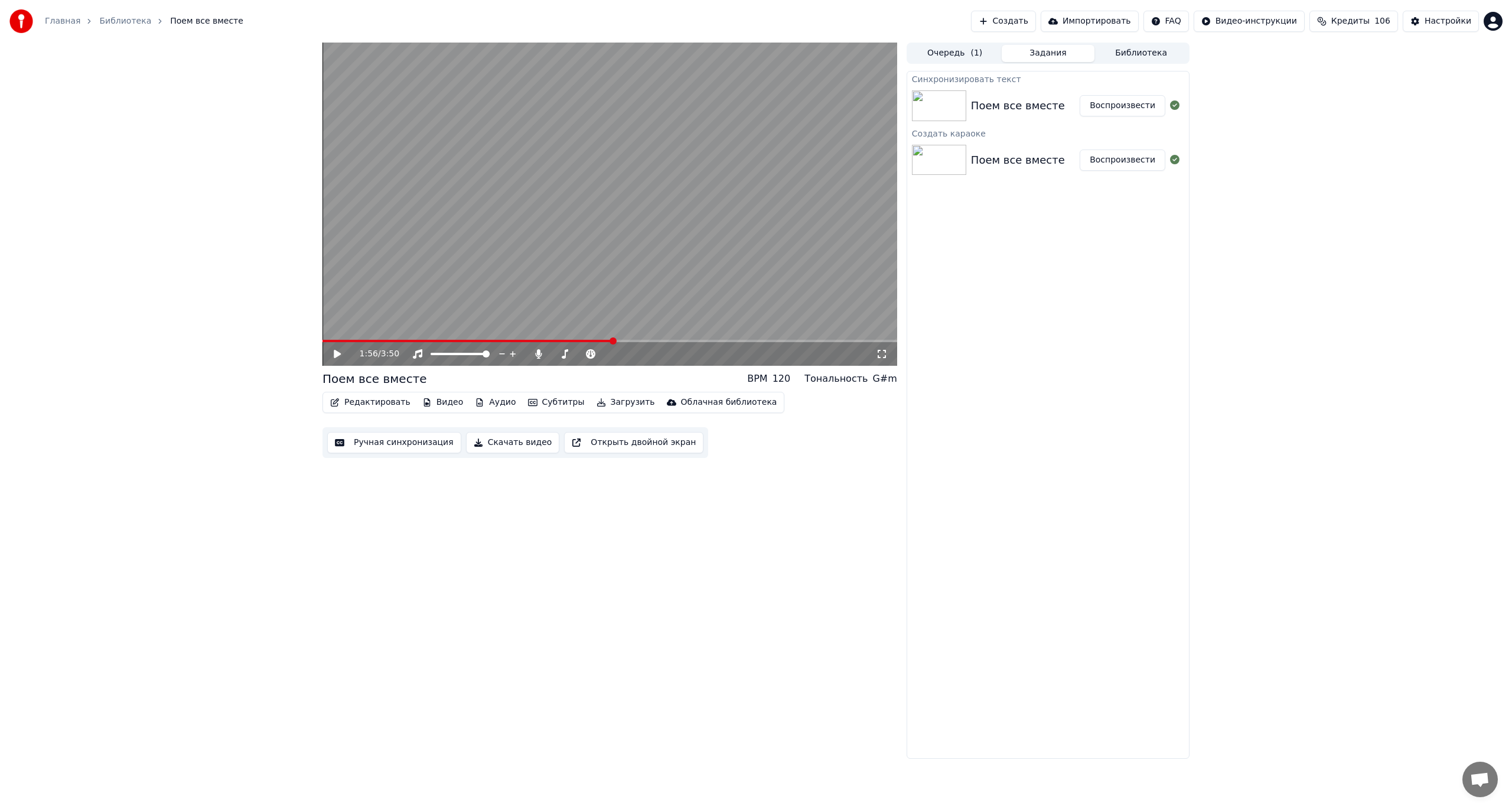
click at [498, 440] on button "Скачать видео" at bounding box center [513, 442] width 94 height 21
click at [1139, 102] on button "Показать" at bounding box center [1134, 105] width 61 height 21
